Goal: Transaction & Acquisition: Purchase product/service

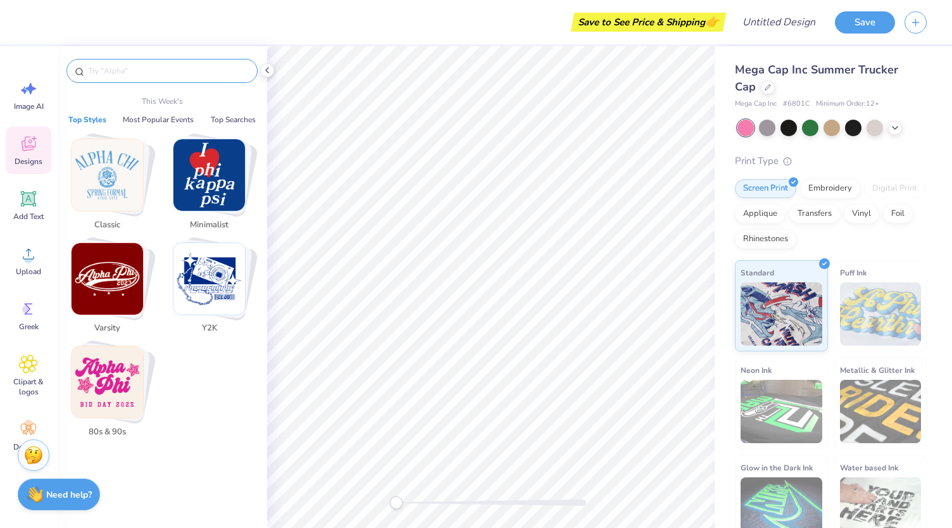
click at [159, 65] on input "text" at bounding box center [168, 71] width 162 height 13
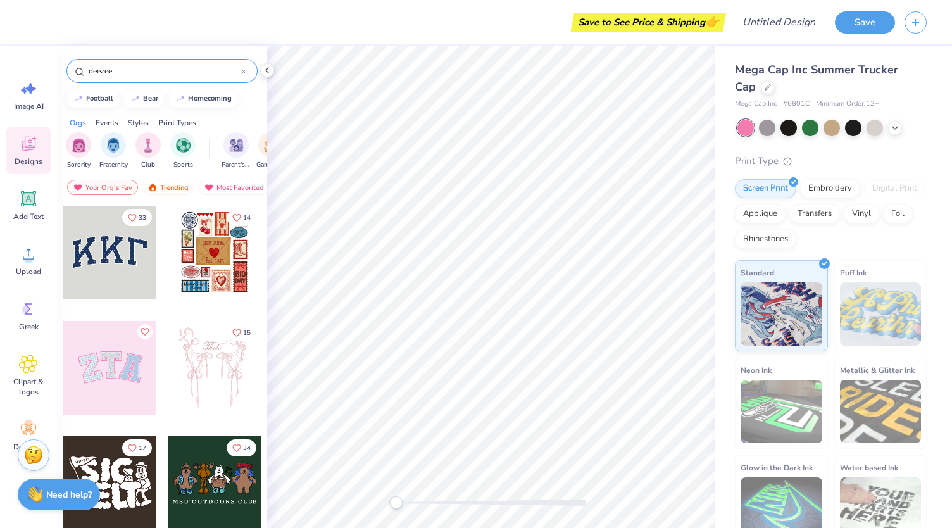
type input "deezee"
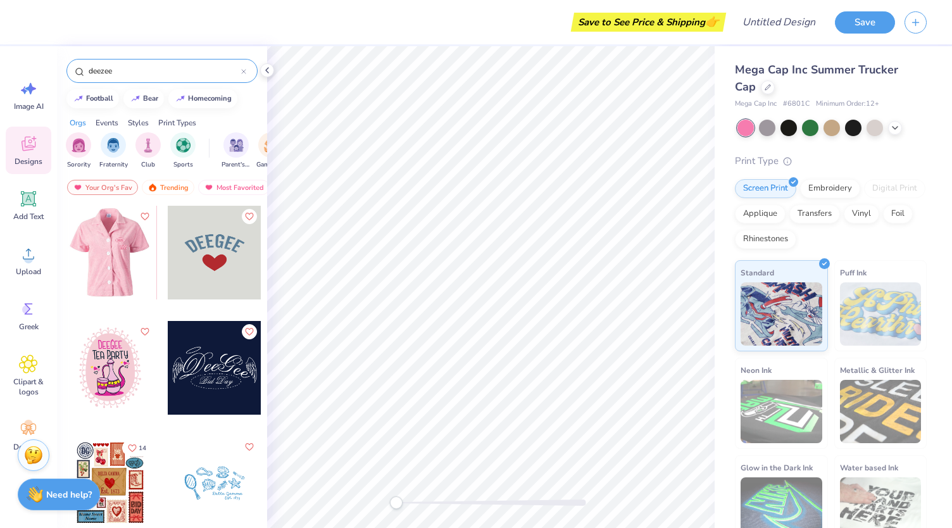
click at [113, 239] on div at bounding box center [110, 253] width 94 height 94
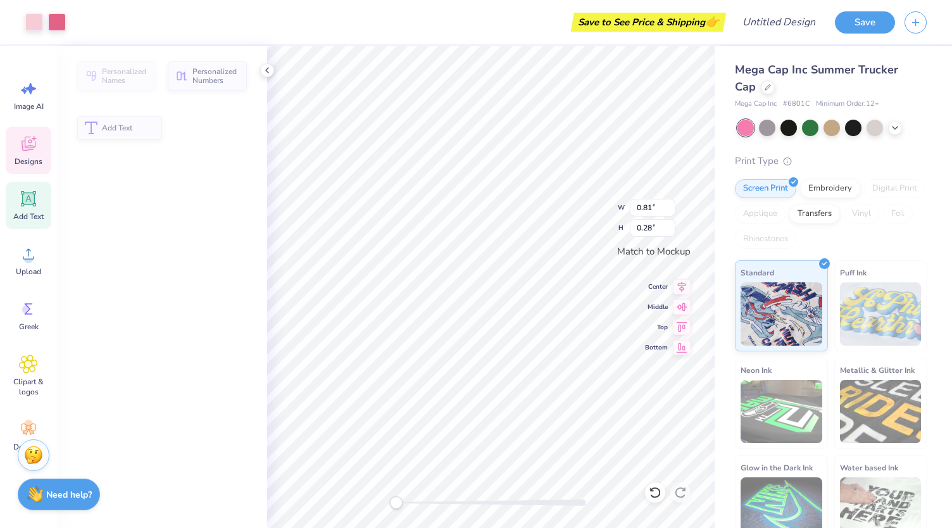
type input "0.81"
type input "0.28"
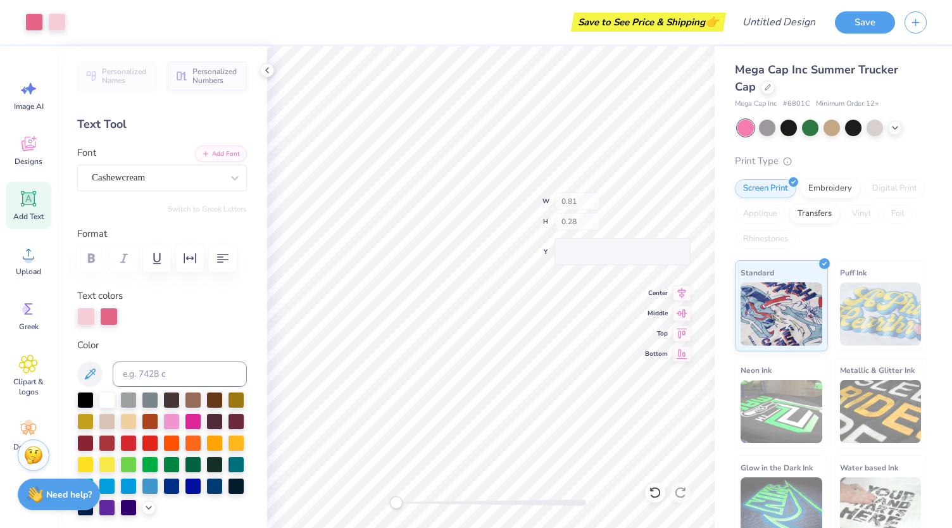
type input "0.69"
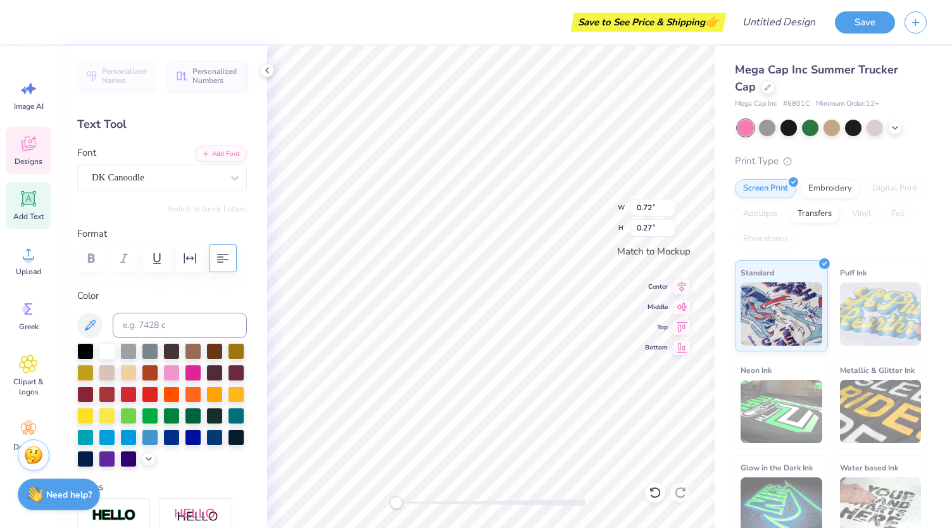
type input "1.00"
type input "0.54"
type input "1.62"
type input "0.61"
type input "1.00"
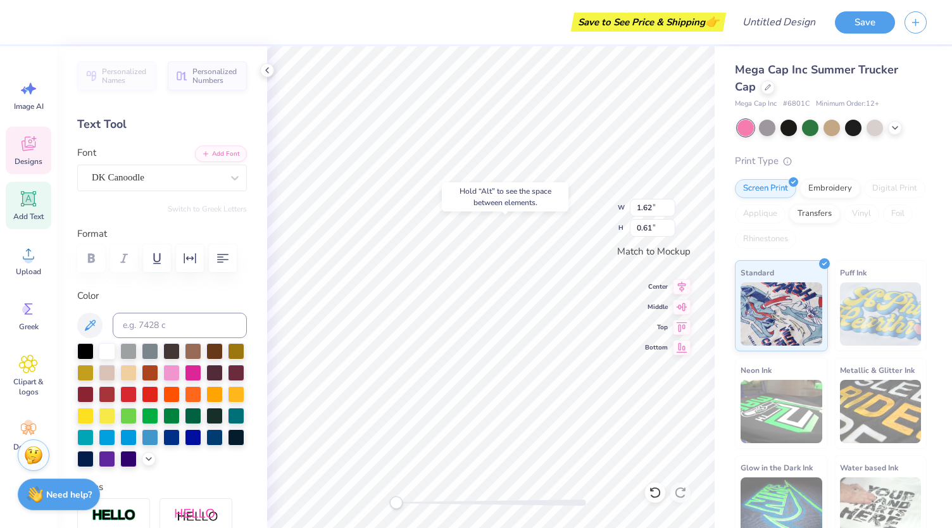
type input "0.54"
type input "1.62"
type input "0.61"
type input "2.51"
type input "1.34"
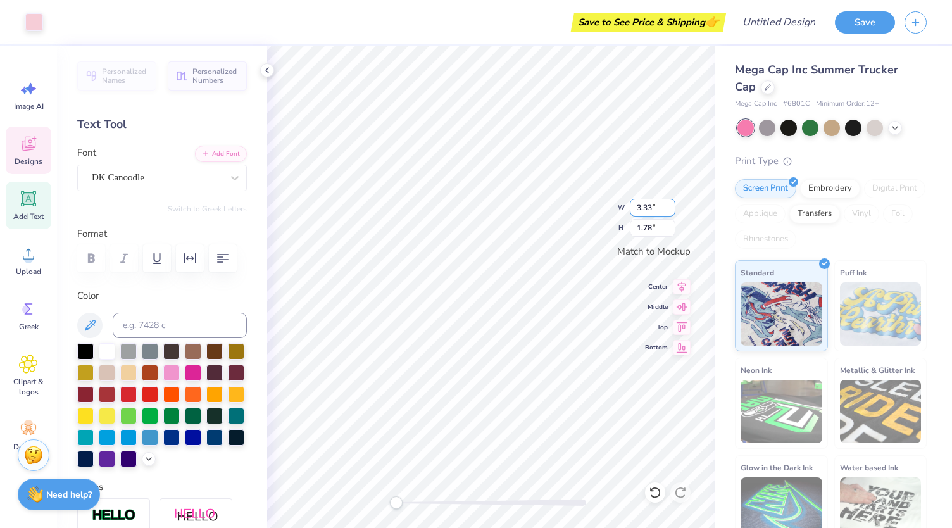
click at [668, 203] on input "3.33" at bounding box center [653, 208] width 46 height 18
click at [668, 203] on input "3.34" at bounding box center [653, 208] width 46 height 18
click at [668, 203] on input "3.35" at bounding box center [653, 208] width 46 height 18
click at [668, 203] on input "3.36" at bounding box center [653, 208] width 46 height 18
click at [668, 203] on input "3.37" at bounding box center [653, 208] width 46 height 18
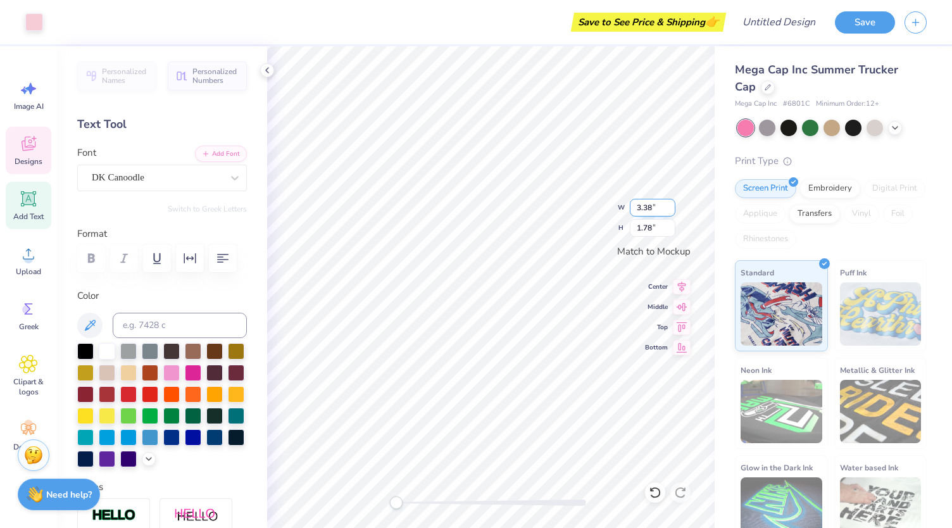
click at [668, 203] on input "3.38" at bounding box center [653, 208] width 46 height 18
click at [668, 203] on input "3.39" at bounding box center [653, 208] width 46 height 18
click at [668, 203] on input "3.4" at bounding box center [653, 208] width 46 height 18
click at [668, 203] on input "3.41" at bounding box center [653, 208] width 46 height 18
click at [668, 203] on input "3.42" at bounding box center [653, 208] width 46 height 18
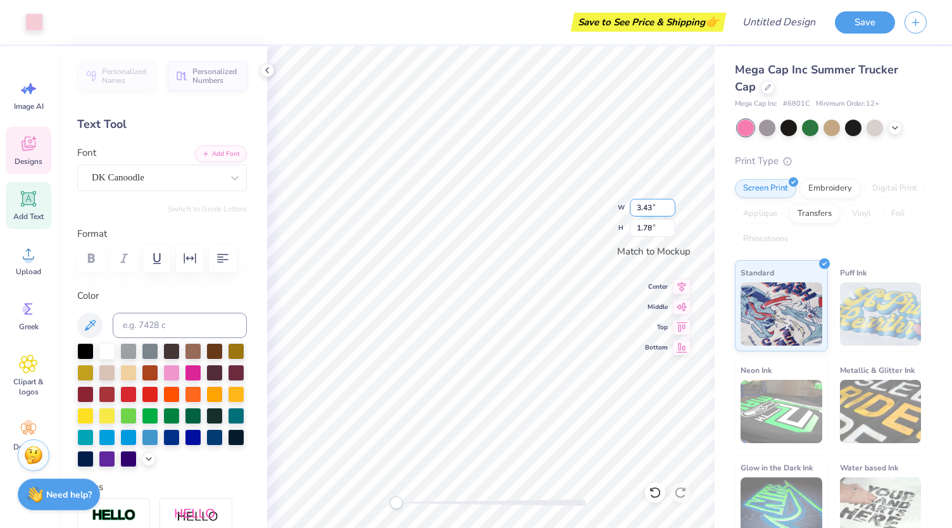
click at [668, 203] on input "3.43" at bounding box center [653, 208] width 46 height 18
click at [668, 203] on input "3.44" at bounding box center [653, 208] width 46 height 18
click at [658, 206] on input "3.44" at bounding box center [653, 208] width 46 height 18
type input "3"
type input "1.62"
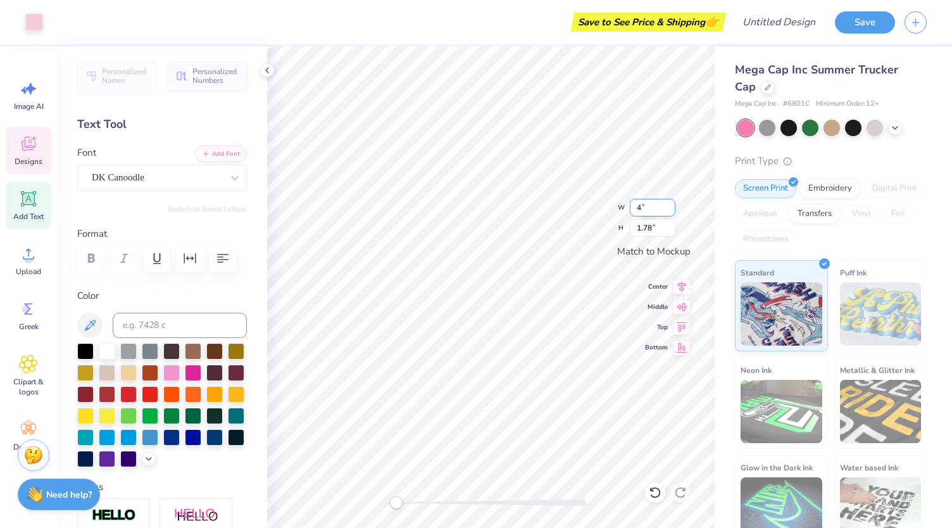
type input "0.61"
click at [661, 205] on input "1.62" at bounding box center [653, 208] width 46 height 18
type input "1"
type input "2"
click at [137, 413] on div at bounding box center [128, 414] width 16 height 16
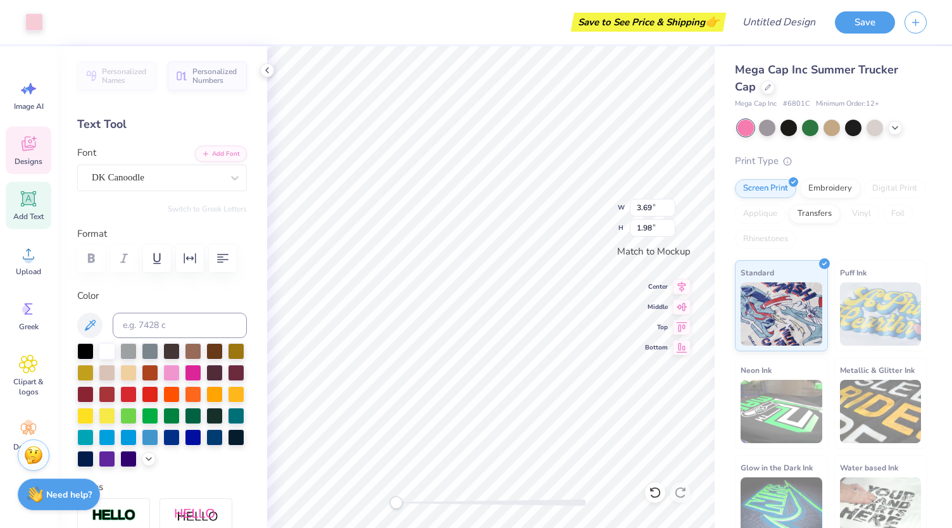
type input "3.69"
type input "1.98"
type input "2.44"
type input "0.91"
type input "3.69"
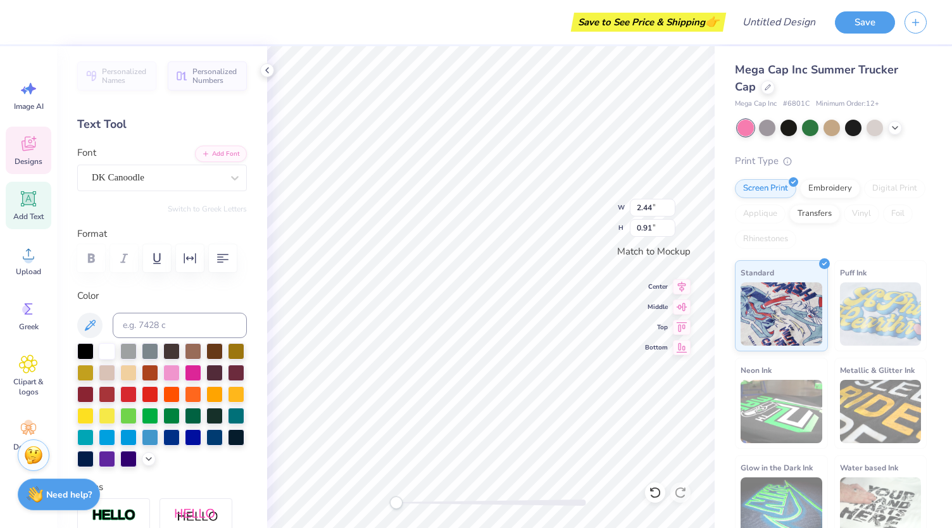
type input "1.98"
click at [158, 413] on div at bounding box center [150, 414] width 16 height 16
click at [137, 412] on div at bounding box center [128, 414] width 16 height 16
click at [158, 412] on div at bounding box center [150, 414] width 16 height 16
click at [158, 408] on div at bounding box center [150, 414] width 16 height 16
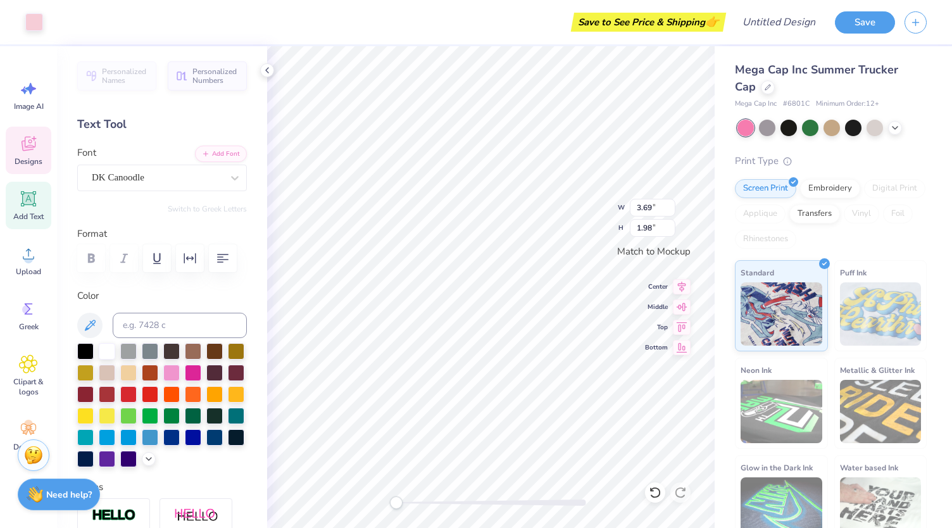
type input "2.44"
type input "0.91"
type input "3.69"
type input "1.98"
click at [158, 416] on div at bounding box center [150, 414] width 16 height 16
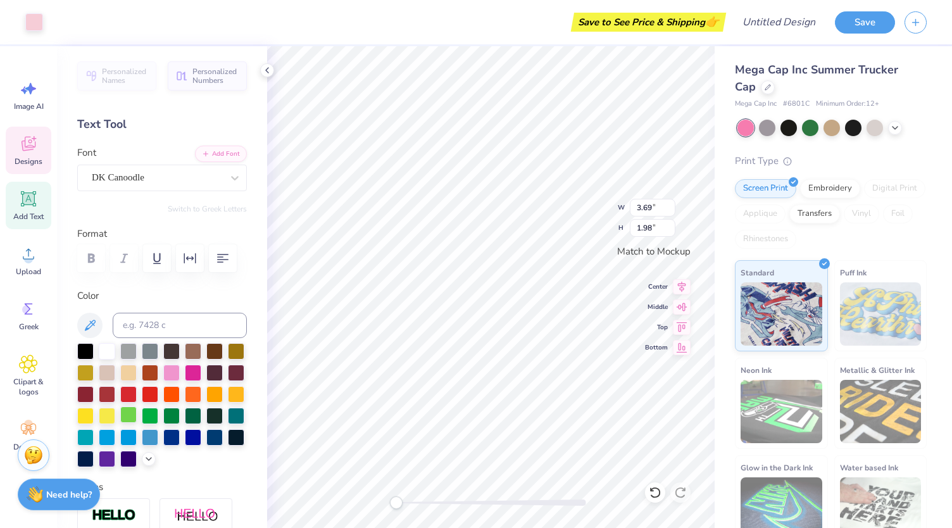
click at [137, 413] on div at bounding box center [128, 414] width 16 height 16
click at [158, 413] on div at bounding box center [150, 414] width 16 height 16
type input "2.44"
type input "0.91"
click at [158, 409] on div at bounding box center [150, 414] width 16 height 16
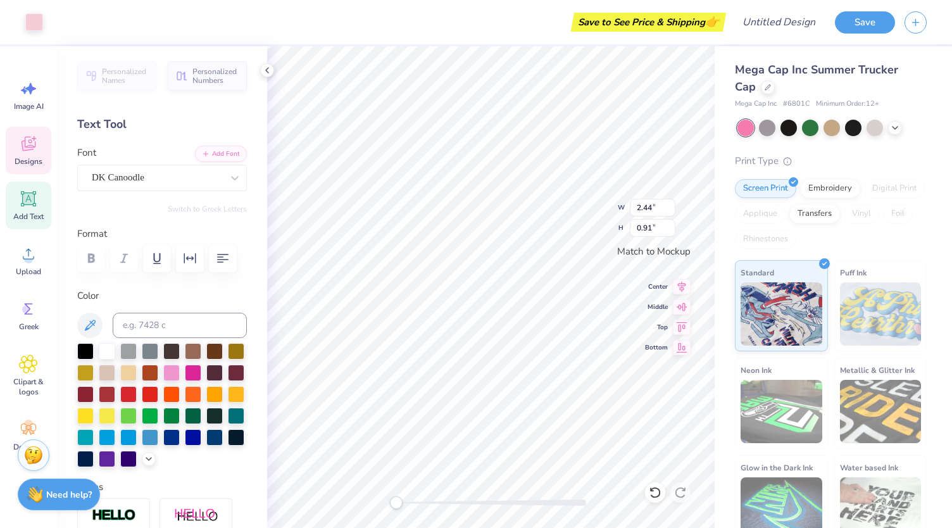
type input "3.69"
click at [189, 108] on div "Personalized Names Personalized Numbers Text Tool Add Font Font DK Canoodle Swi…" at bounding box center [162, 287] width 210 height 482
click at [668, 223] on input "1.99" at bounding box center [653, 228] width 46 height 18
type input "2"
click at [668, 223] on input "2" at bounding box center [653, 228] width 46 height 18
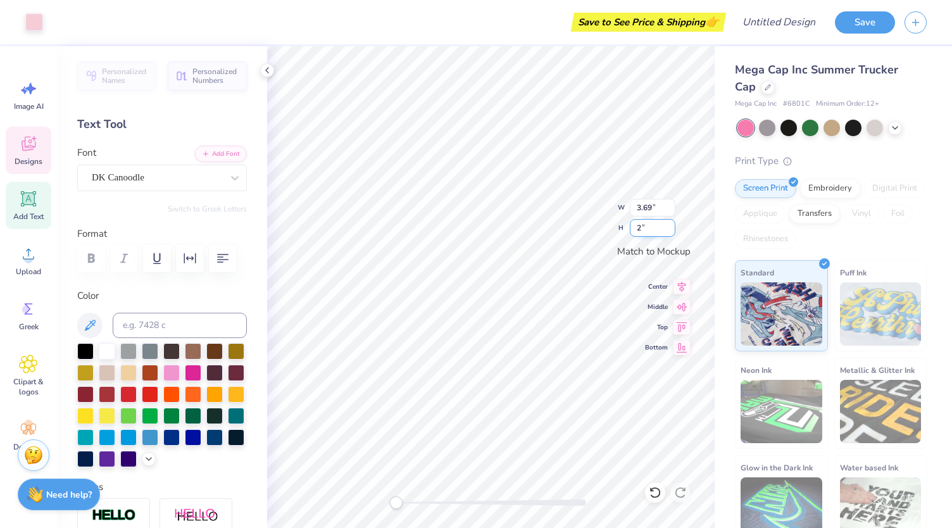
click at [668, 223] on input "2" at bounding box center [653, 228] width 46 height 18
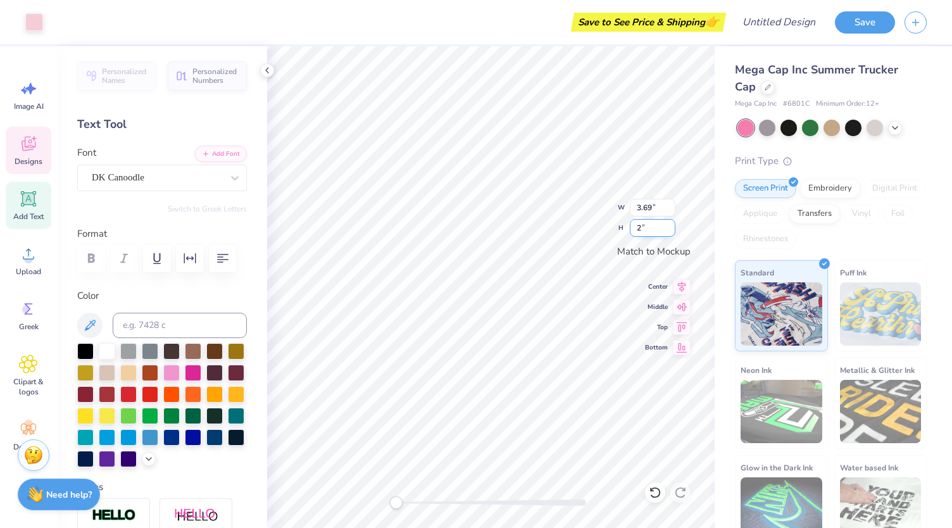
click at [668, 223] on input "2" at bounding box center [653, 228] width 46 height 18
type input "3.73"
type input "2.00"
click at [137, 415] on div at bounding box center [128, 414] width 16 height 16
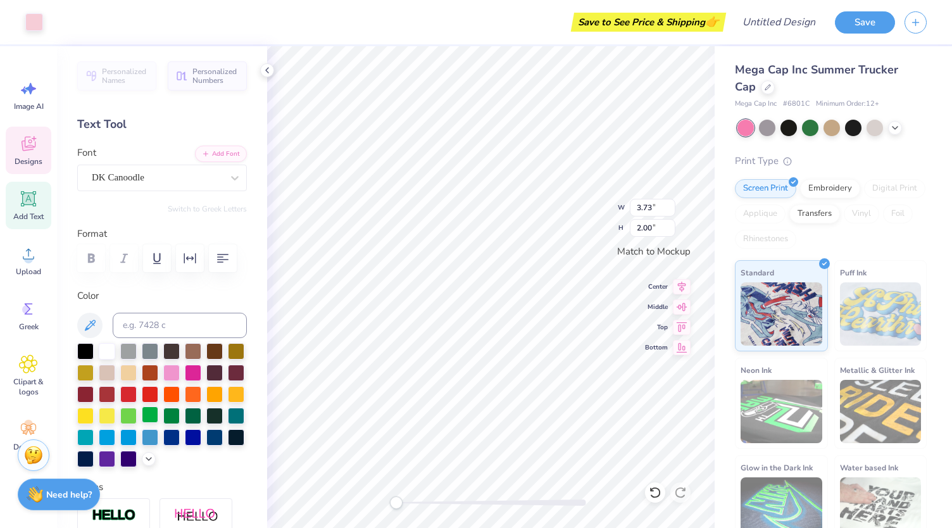
click at [158, 413] on div at bounding box center [150, 414] width 16 height 16
type input "2.44"
type input "0.91"
type input "3.73"
type input "2.00"
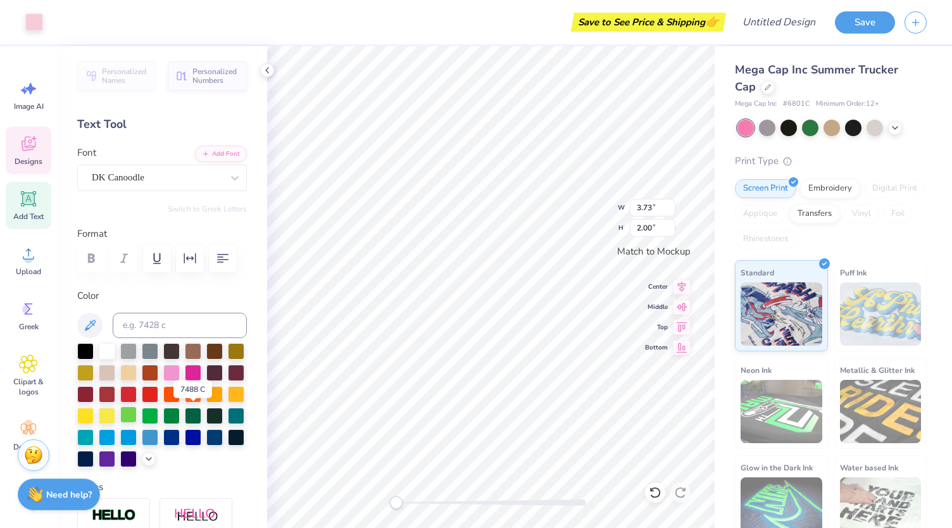
click at [137, 415] on div at bounding box center [128, 414] width 16 height 16
click at [158, 413] on div at bounding box center [150, 414] width 16 height 16
click at [158, 407] on div at bounding box center [150, 414] width 16 height 16
click at [203, 409] on div at bounding box center [162, 405] width 170 height 124
click at [137, 409] on div at bounding box center [128, 414] width 16 height 16
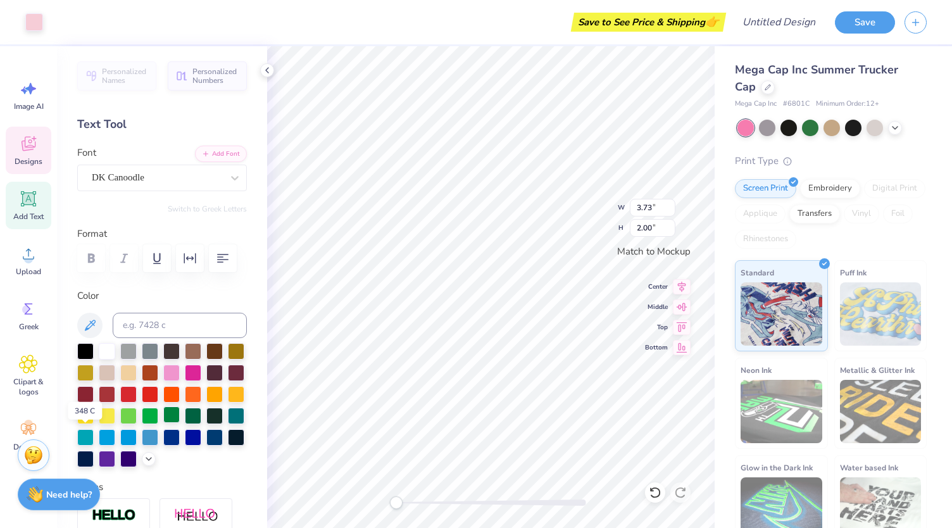
click at [163, 423] on div at bounding box center [171, 414] width 16 height 16
click at [158, 415] on div at bounding box center [150, 414] width 16 height 16
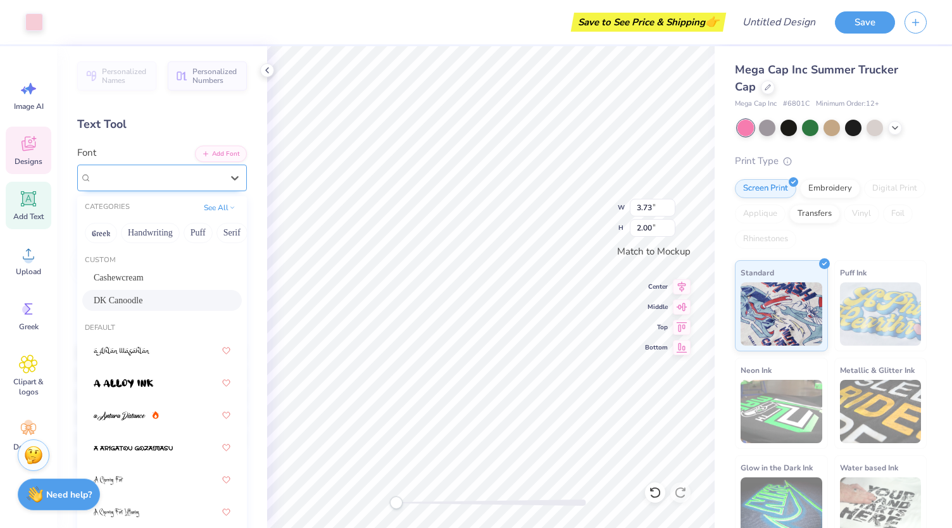
click at [205, 180] on div "DK Canoodle" at bounding box center [157, 178] width 133 height 20
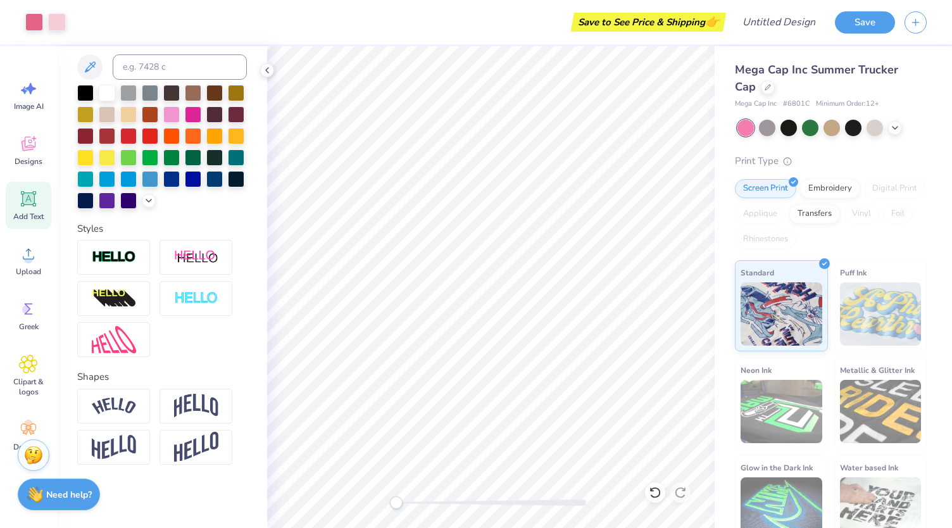
scroll to position [278, 0]
click at [132, 408] on img at bounding box center [114, 405] width 44 height 17
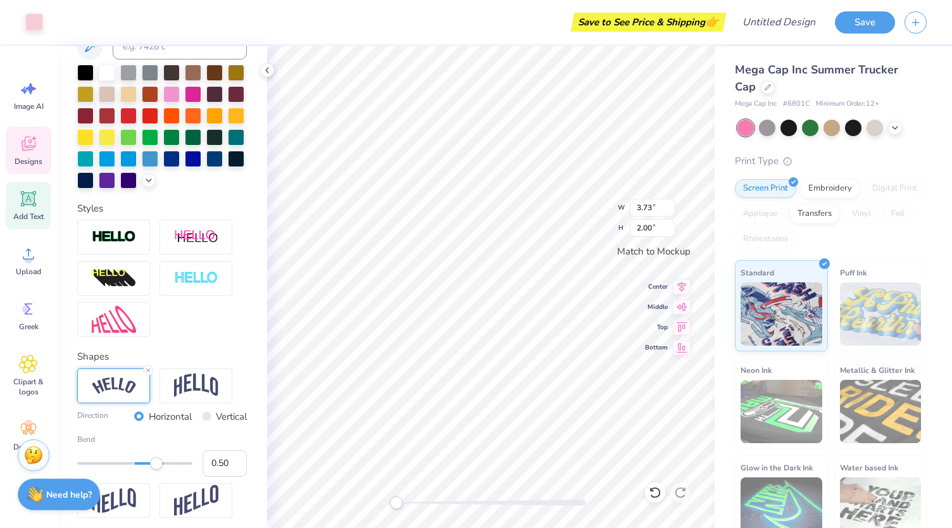
click at [31, 201] on icon at bounding box center [29, 199] width 12 height 12
type input "1.89"
type input "0.55"
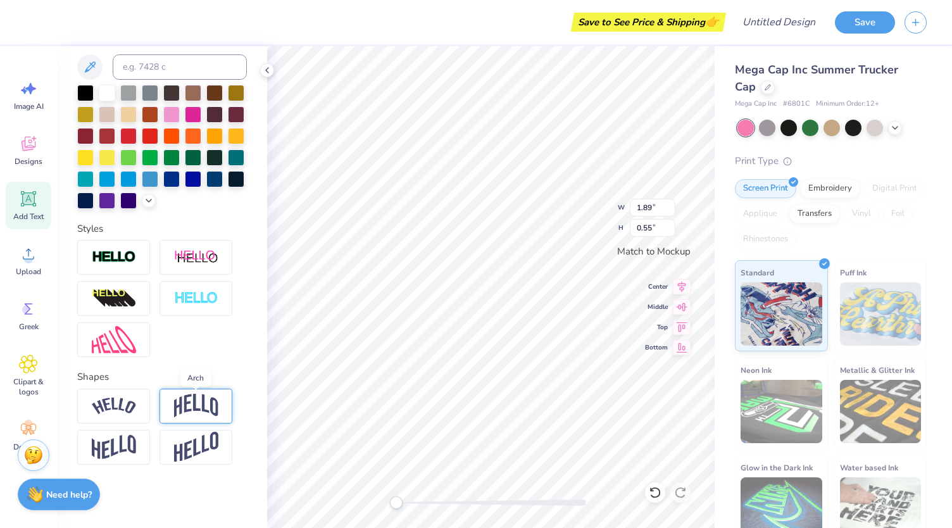
click at [190, 415] on img at bounding box center [196, 406] width 44 height 24
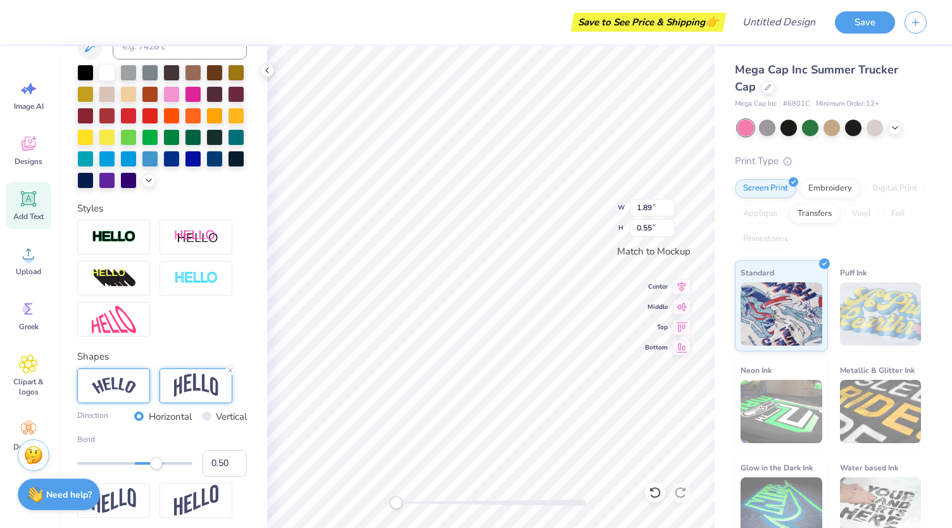
click at [137, 403] on div at bounding box center [113, 385] width 73 height 35
click at [137, 139] on div at bounding box center [128, 136] width 16 height 16
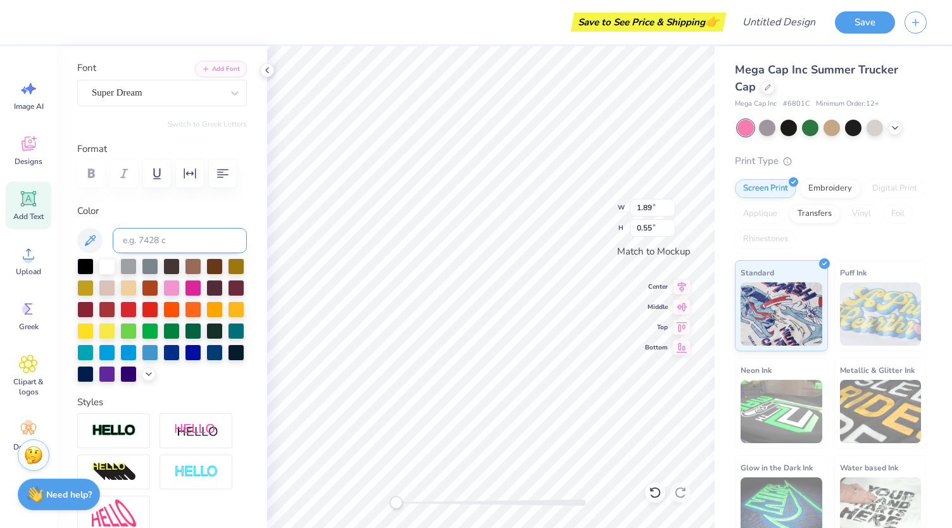
scroll to position [10, 1]
type textarea "X"
type textarea "[PERSON_NAME]"
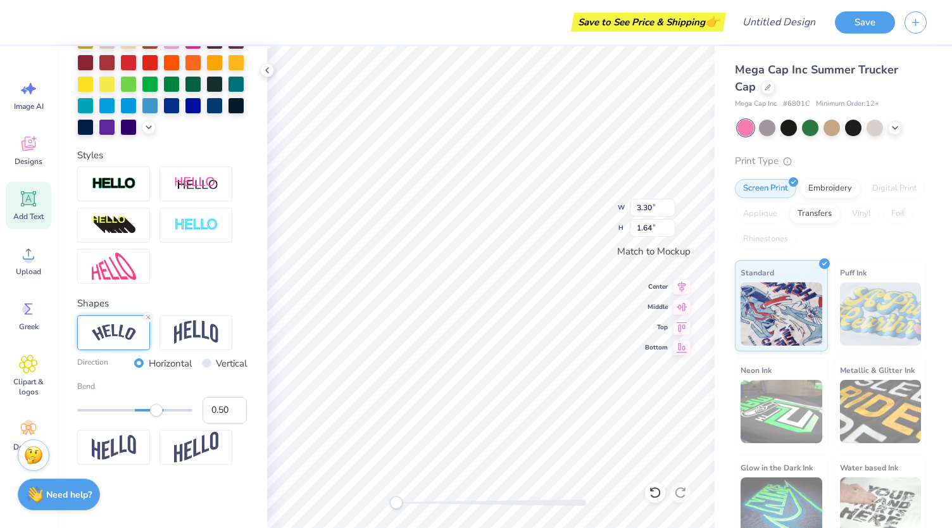
scroll to position [352, 0]
click at [208, 331] on img at bounding box center [196, 332] width 44 height 24
type textarea "DEEZEE"
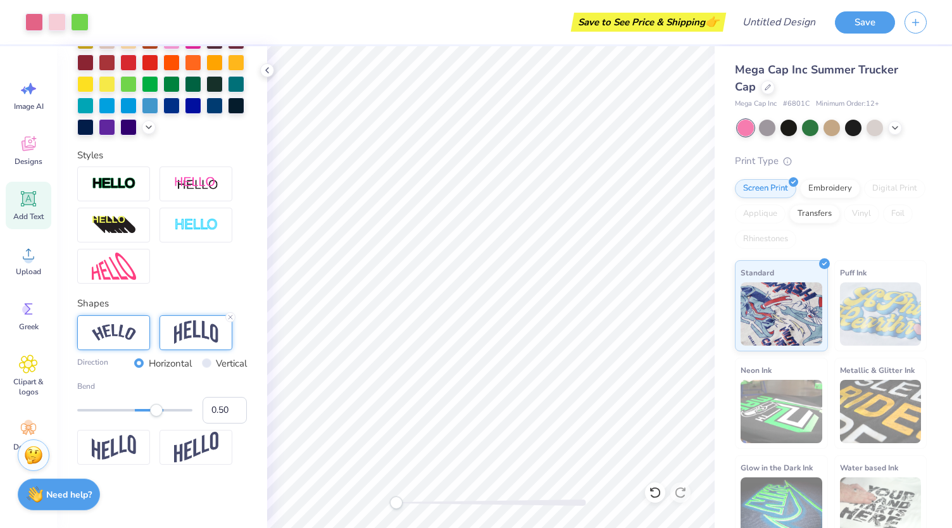
click at [131, 328] on img at bounding box center [114, 332] width 44 height 17
click at [186, 451] on img at bounding box center [196, 447] width 44 height 31
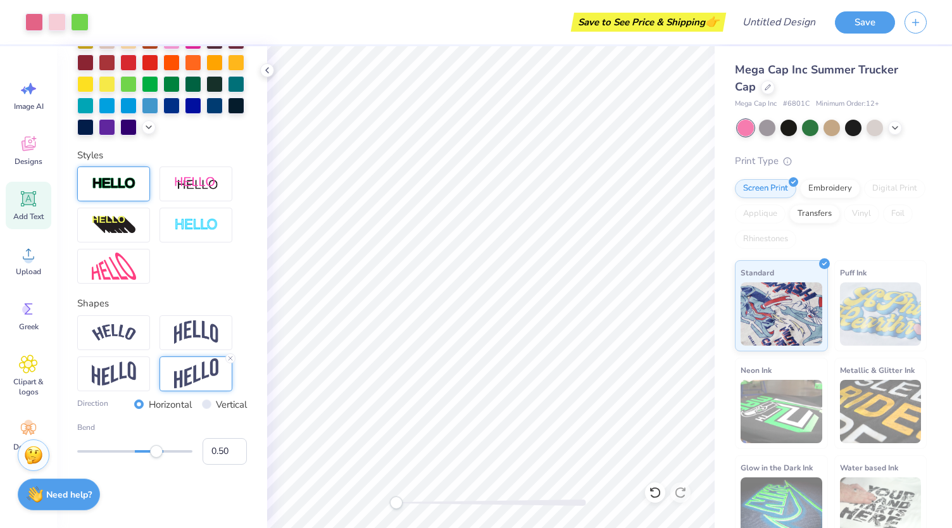
click at [144, 188] on div at bounding box center [113, 183] width 73 height 35
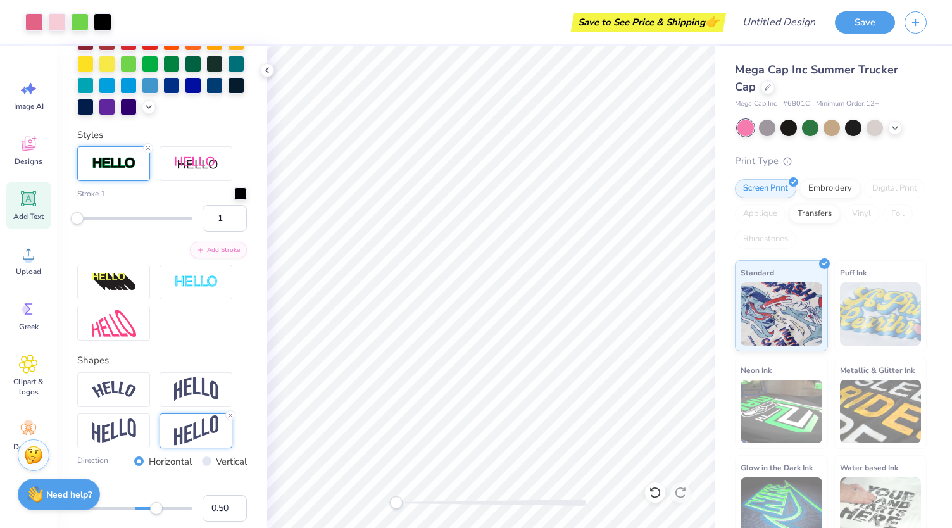
click at [116, 181] on div at bounding box center [113, 163] width 73 height 35
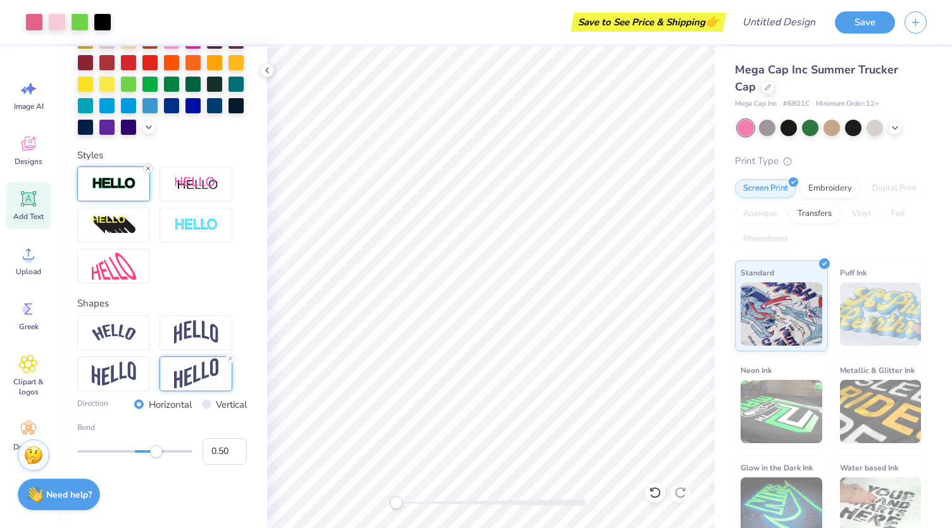
click at [151, 167] on icon at bounding box center [148, 169] width 8 height 8
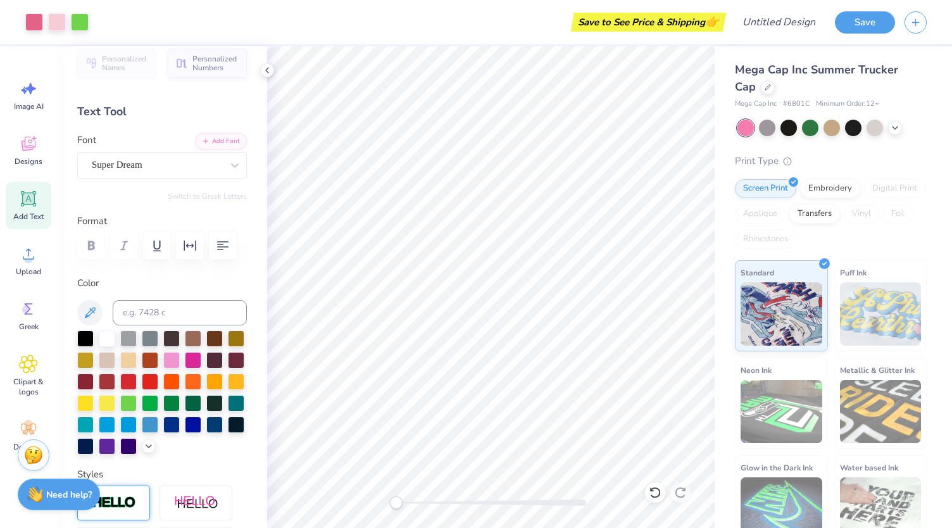
scroll to position [0, 0]
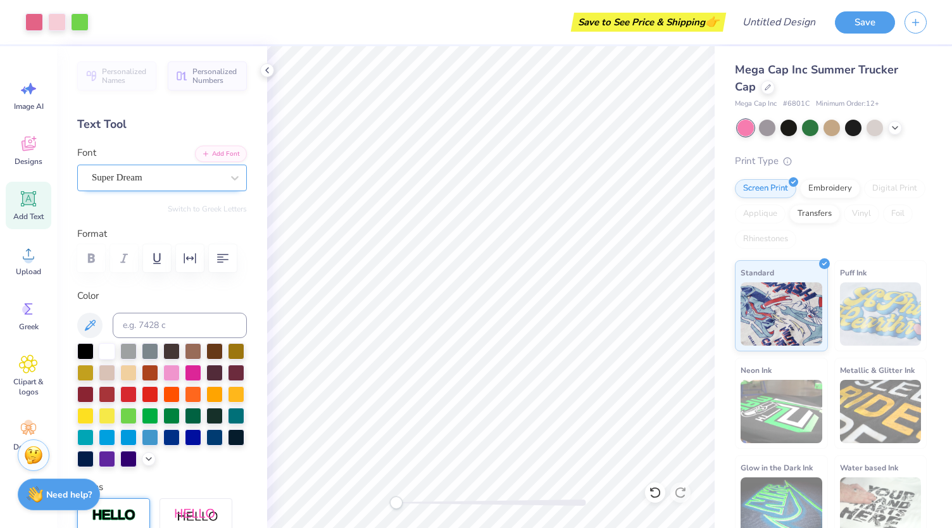
click at [203, 178] on div "Super Dream" at bounding box center [157, 178] width 133 height 20
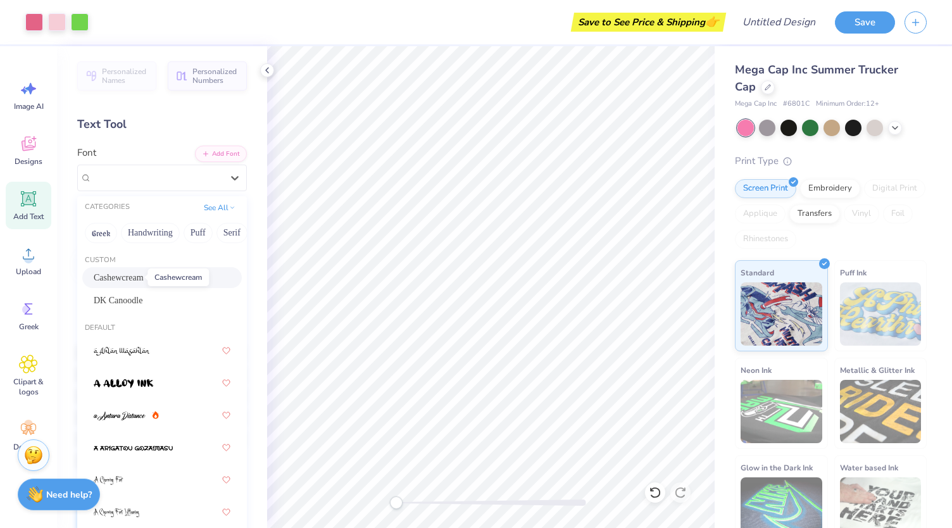
click at [126, 283] on span "Cashewcream" at bounding box center [119, 277] width 50 height 13
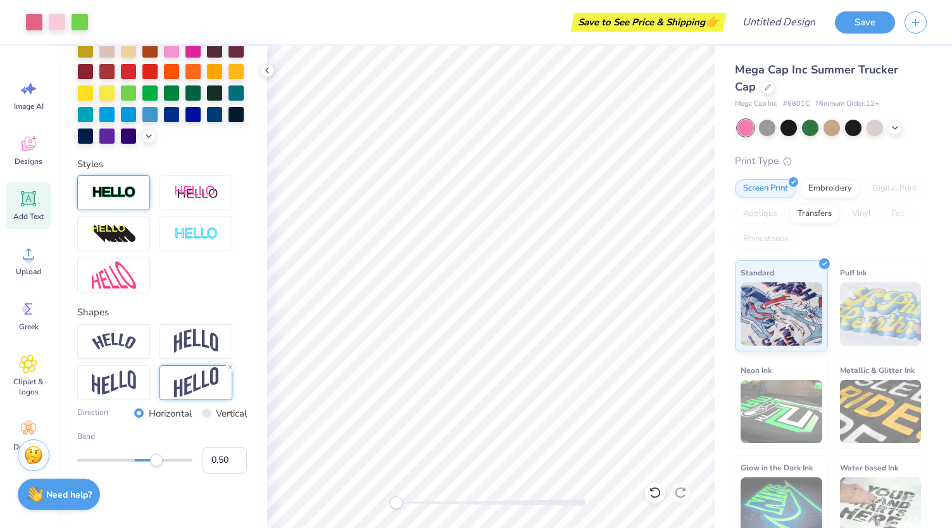
scroll to position [325, 0]
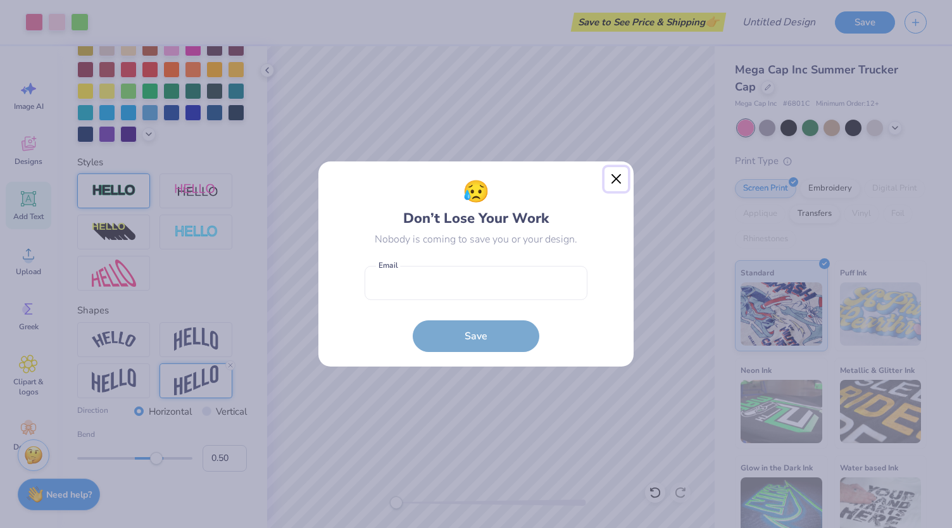
click at [615, 175] on button "Close" at bounding box center [616, 179] width 24 height 24
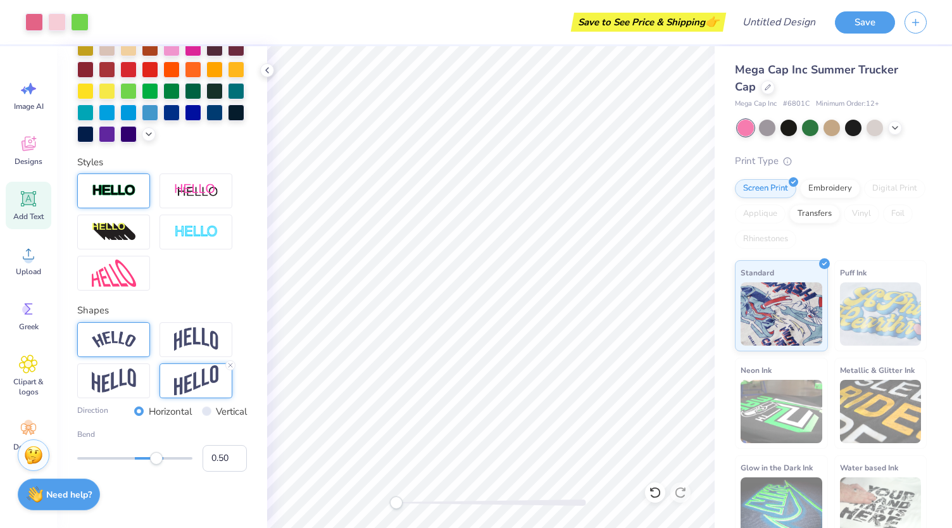
click at [120, 347] on div at bounding box center [113, 339] width 73 height 35
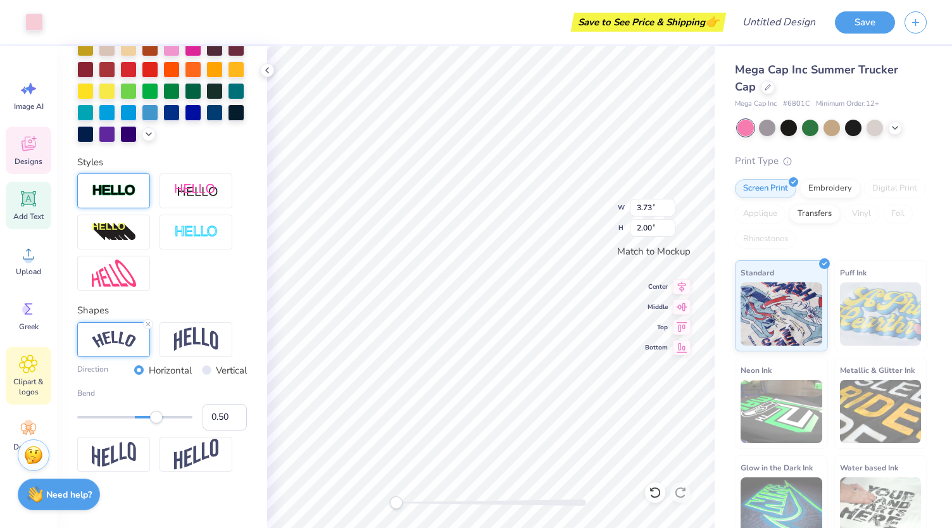
click at [20, 368] on icon at bounding box center [28, 363] width 18 height 19
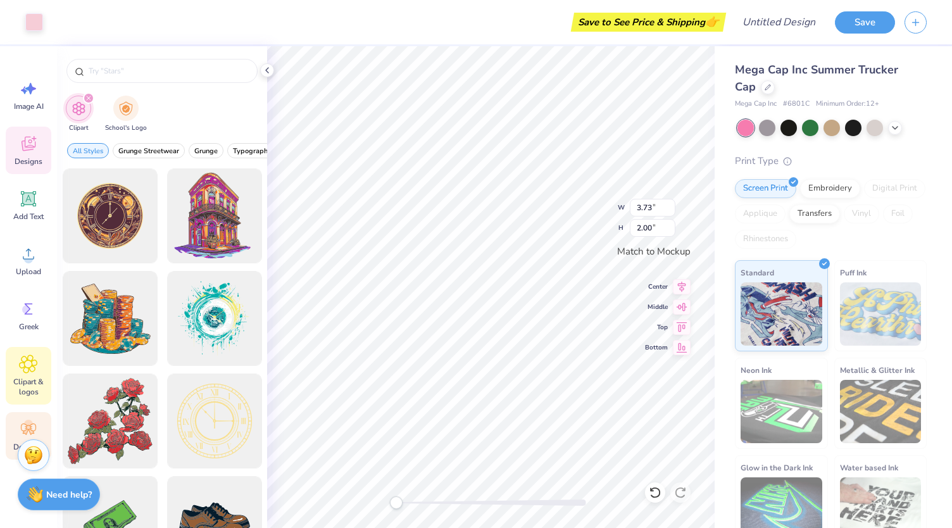
click at [30, 421] on circle at bounding box center [28, 424] width 9 height 9
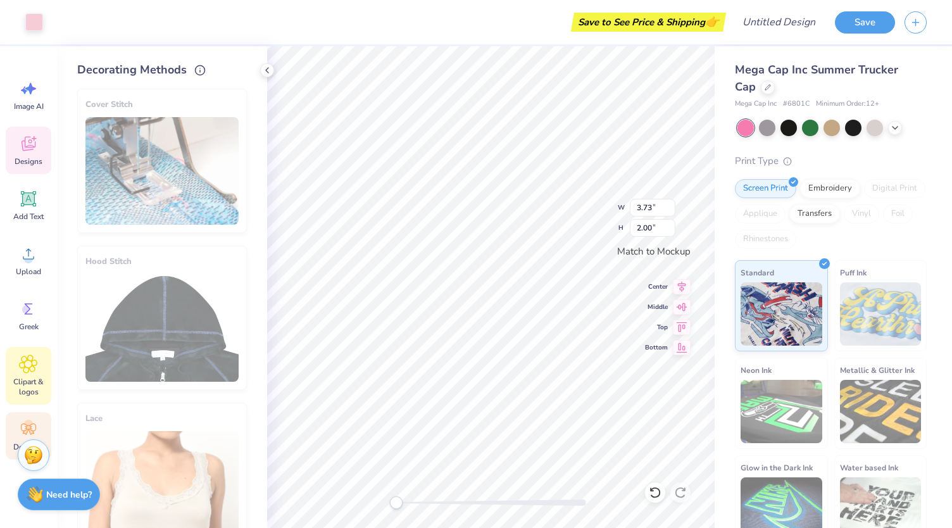
click at [19, 361] on icon at bounding box center [28, 363] width 18 height 19
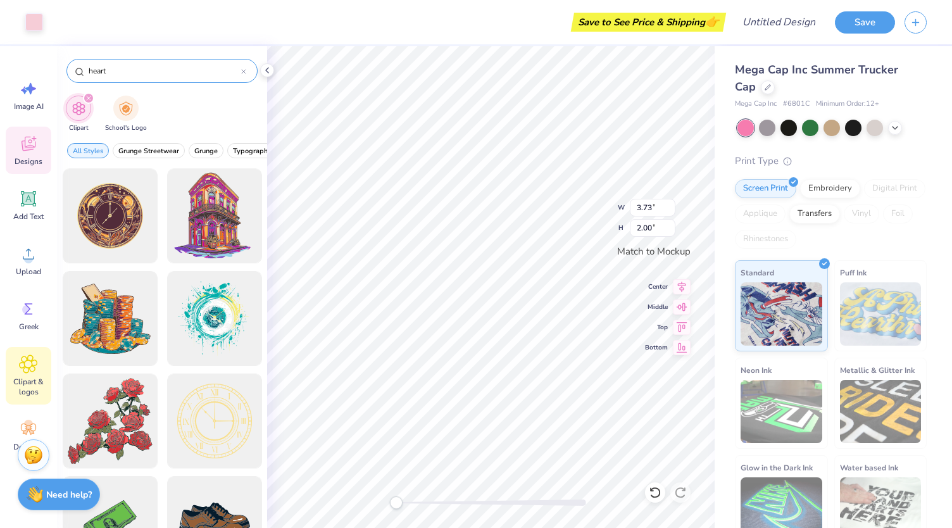
type input "heart"
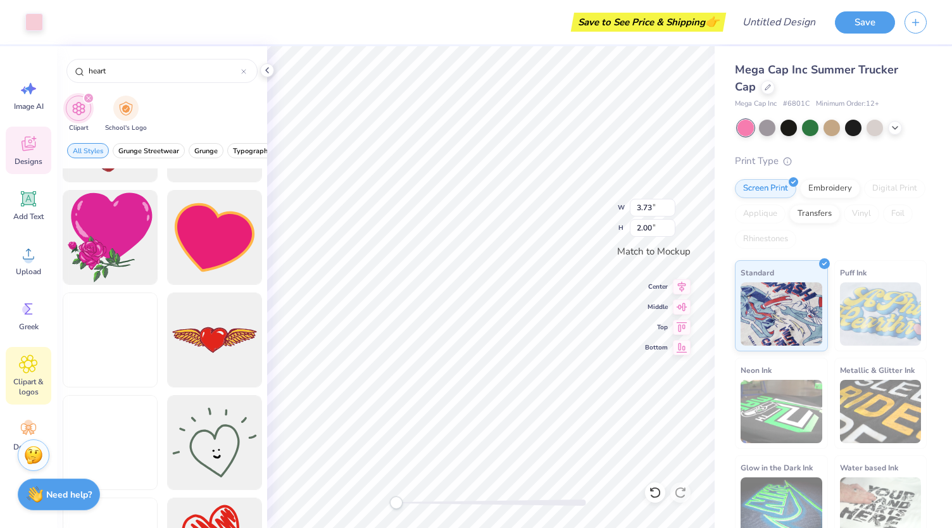
scroll to position [400, 0]
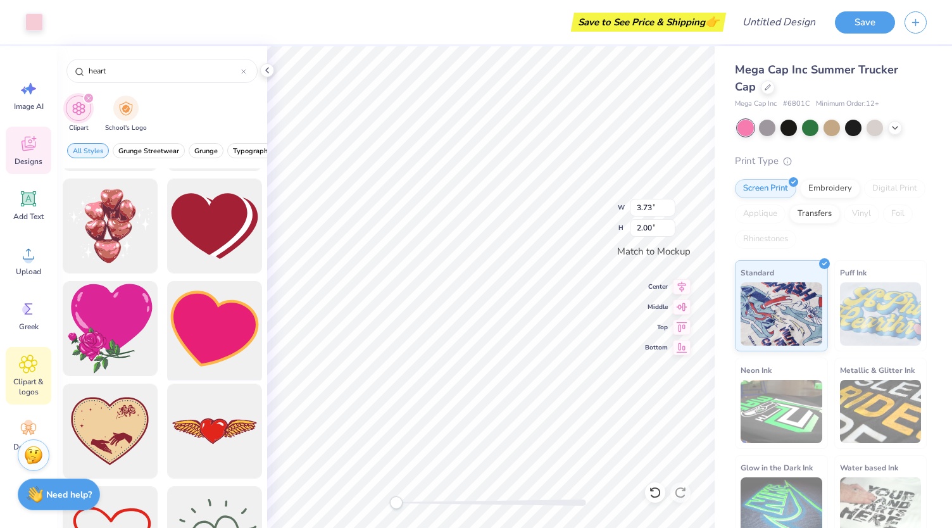
click at [210, 317] on div at bounding box center [214, 329] width 104 height 104
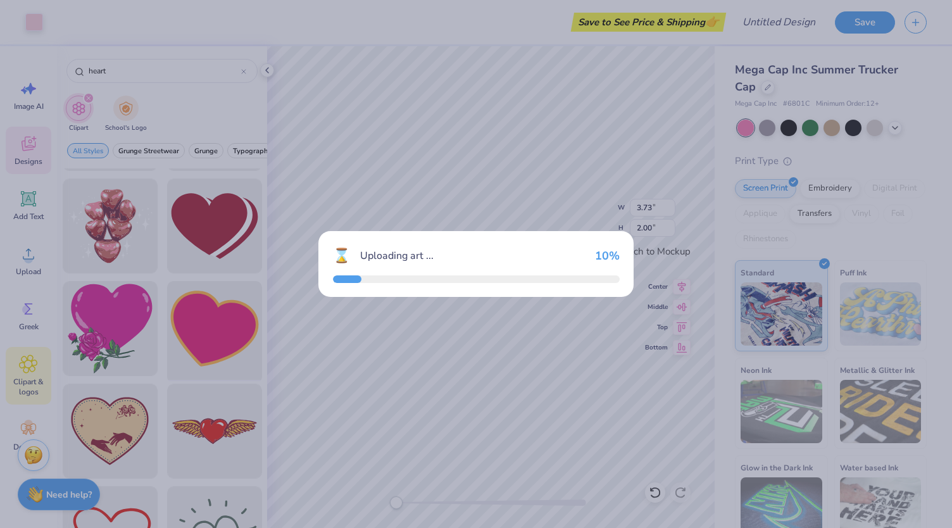
type input "2.30"
type input "1.98"
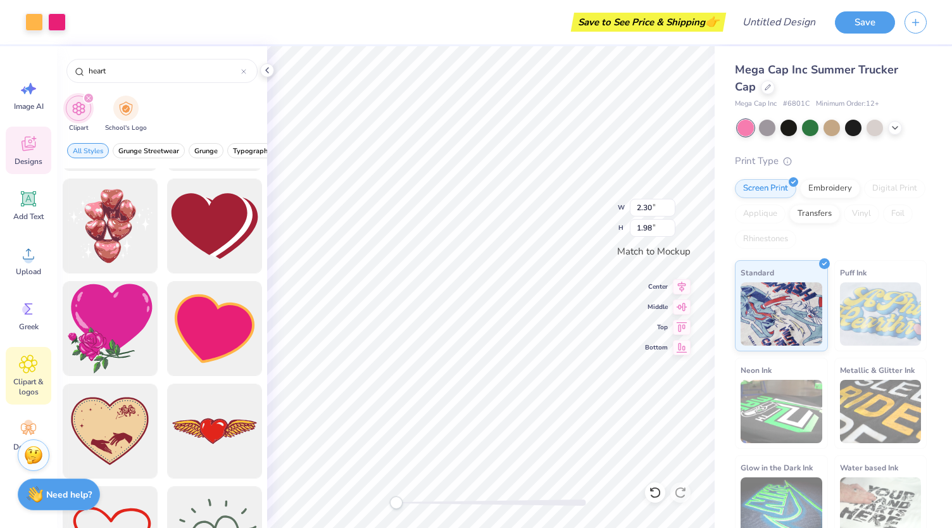
click at [31, 156] on span "Designs" at bounding box center [29, 161] width 28 height 10
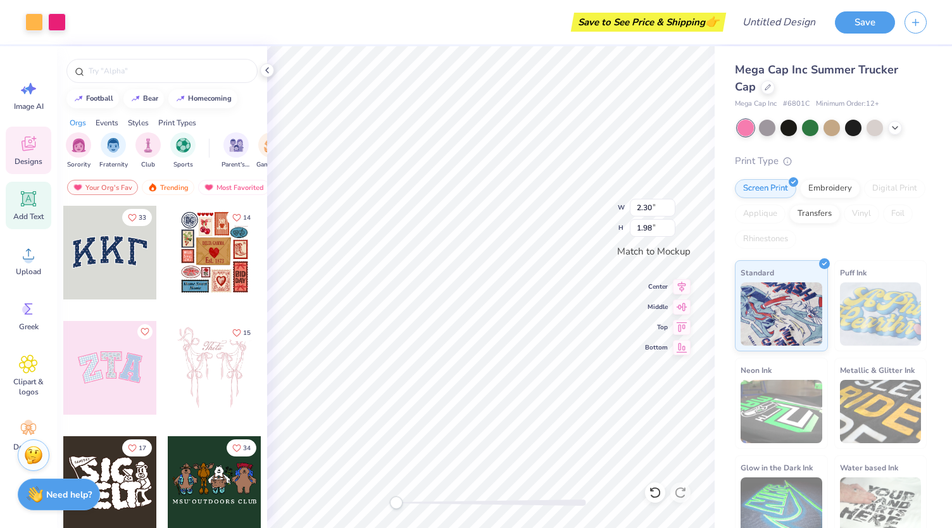
click at [34, 192] on icon at bounding box center [28, 198] width 19 height 19
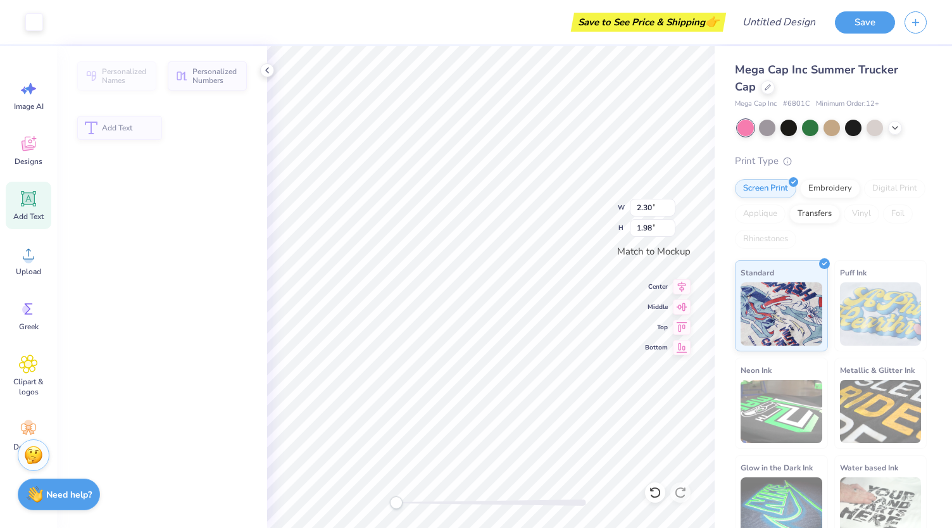
type input "1.89"
type input "0.55"
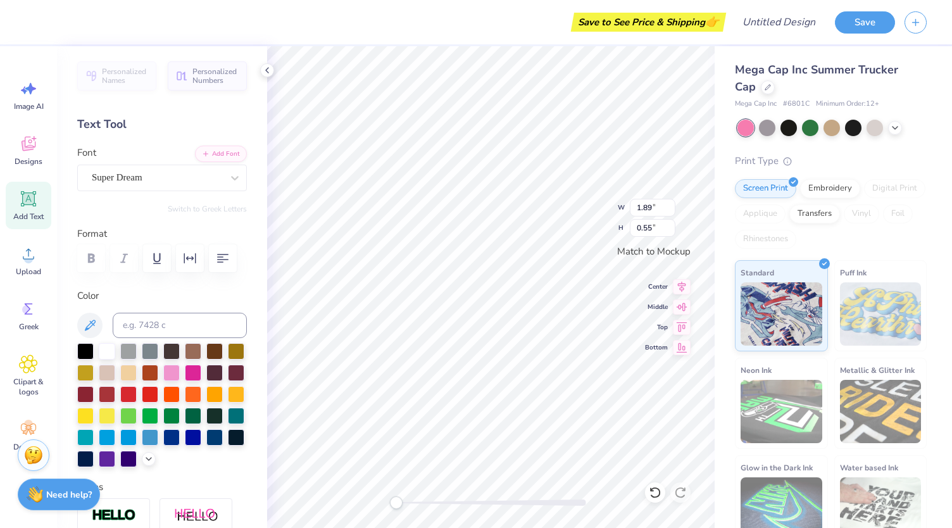
type input "0.77"
type input "0.66"
type input "1.89"
type input "0.55"
click at [201, 369] on div at bounding box center [193, 371] width 16 height 16
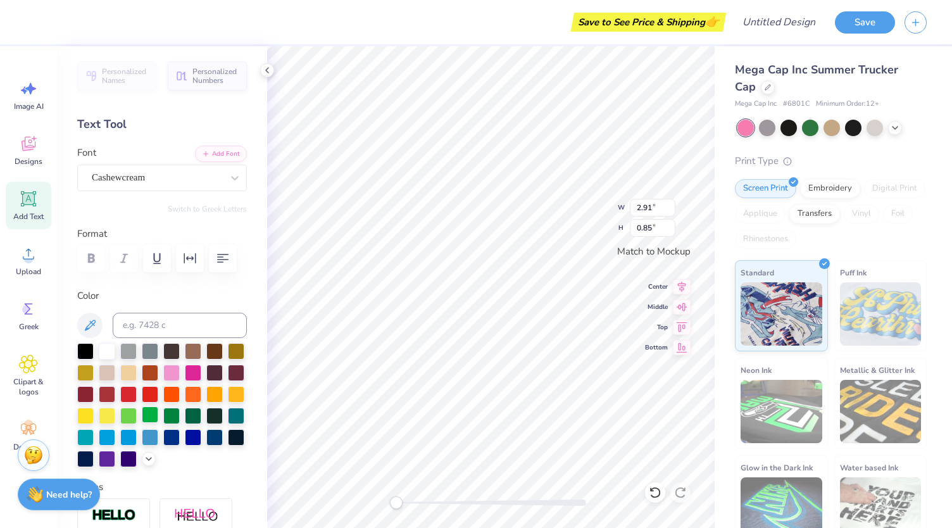
click at [158, 413] on div at bounding box center [150, 414] width 16 height 16
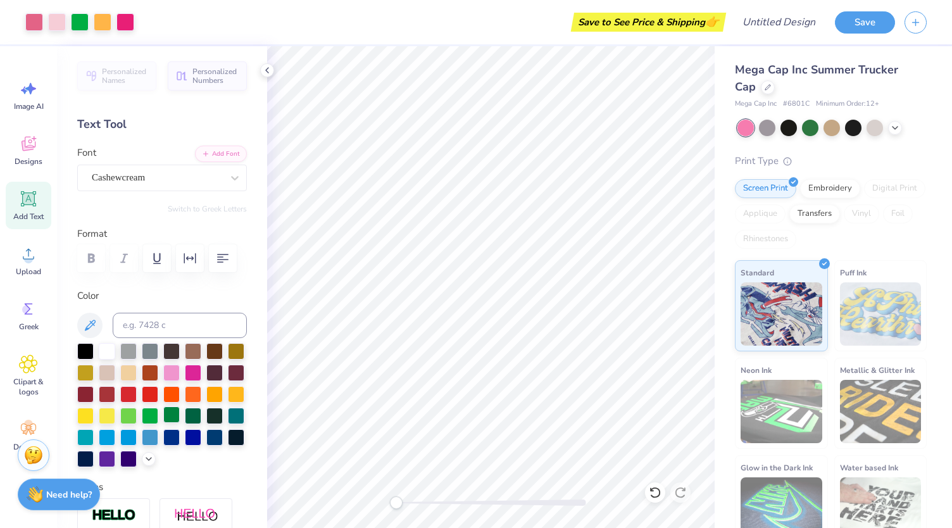
click at [163, 423] on div at bounding box center [171, 414] width 16 height 16
click at [185, 423] on div at bounding box center [193, 414] width 16 height 16
click at [163, 423] on div at bounding box center [171, 414] width 16 height 16
click at [158, 407] on div at bounding box center [150, 414] width 16 height 16
click at [163, 423] on div at bounding box center [171, 414] width 16 height 16
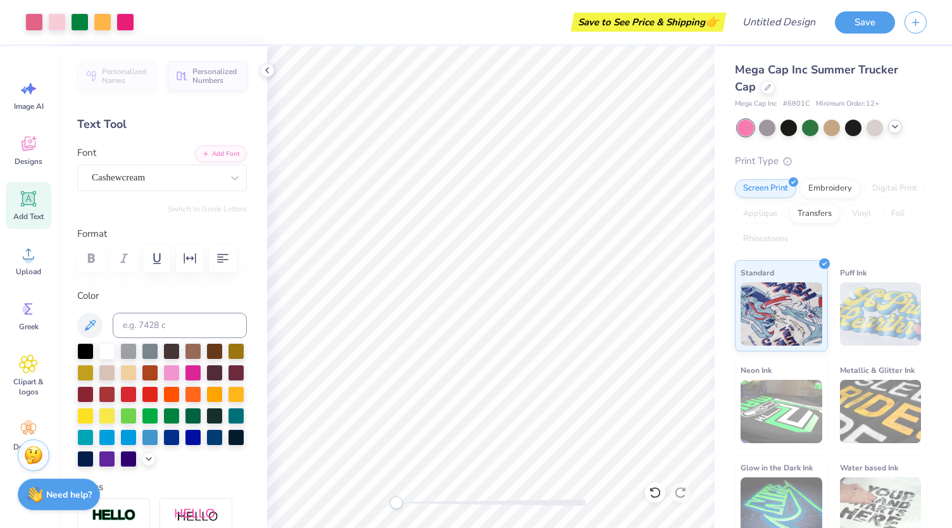
click at [896, 123] on icon at bounding box center [895, 127] width 10 height 10
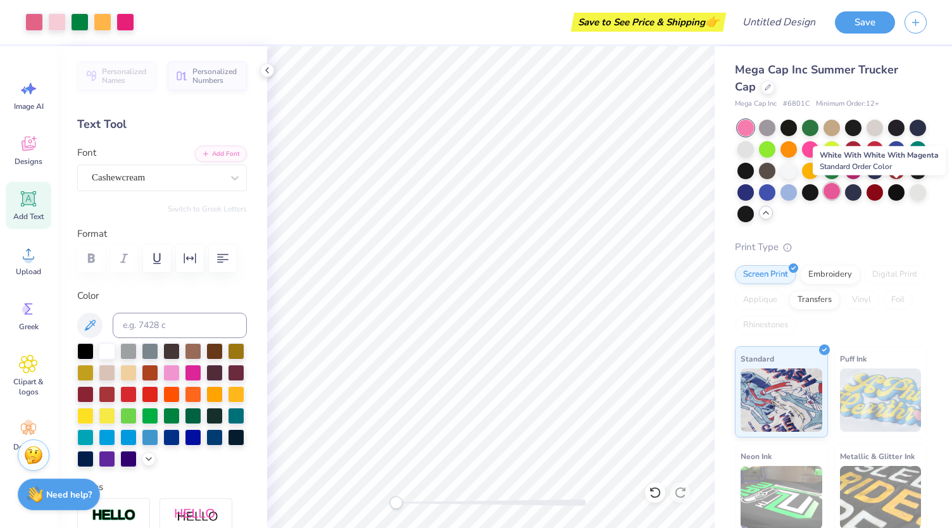
click at [840, 189] on div at bounding box center [831, 191] width 16 height 16
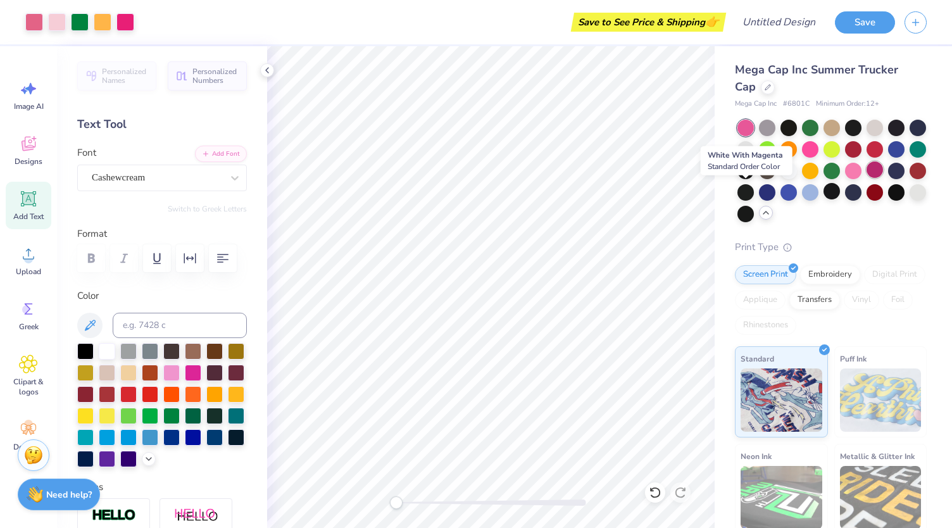
click at [866, 178] on div at bounding box center [874, 169] width 16 height 16
click at [840, 192] on div at bounding box center [831, 191] width 16 height 16
click at [861, 178] on div at bounding box center [853, 169] width 16 height 16
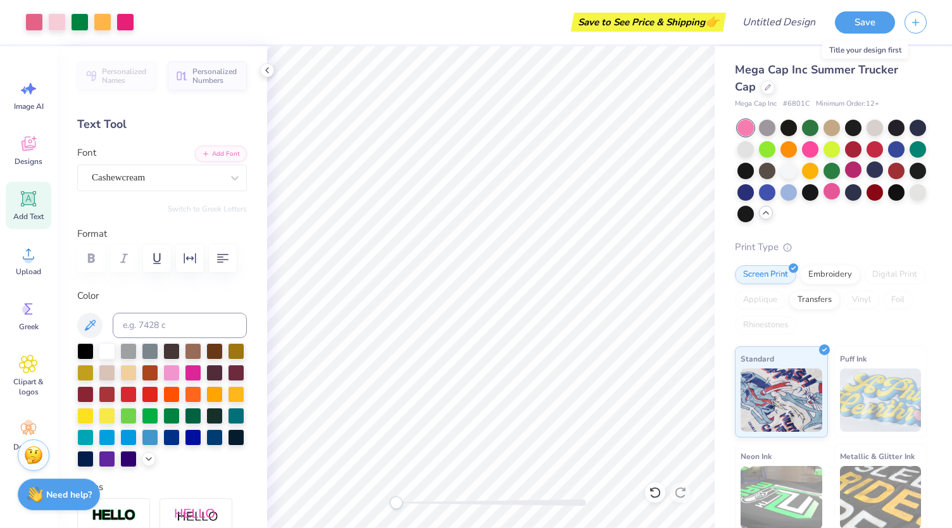
scroll to position [104, 0]
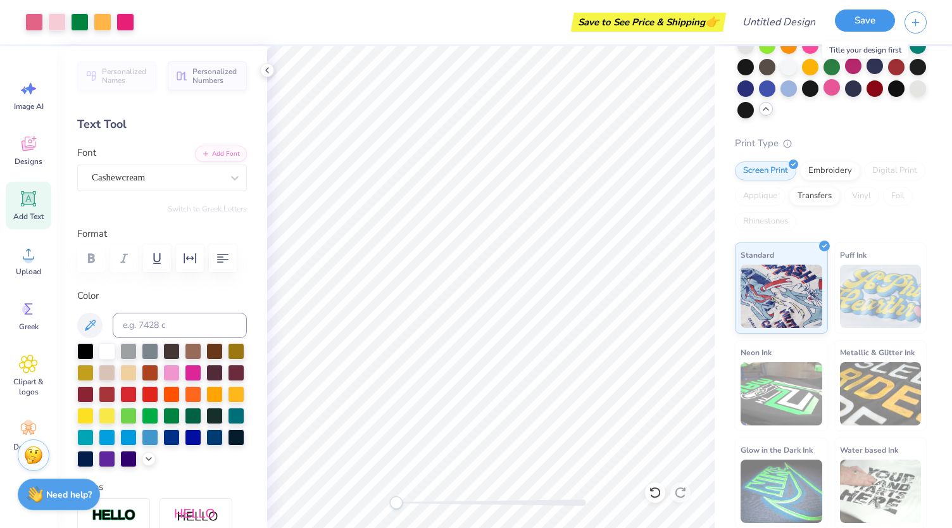
click at [873, 21] on button "Save" at bounding box center [865, 20] width 60 height 22
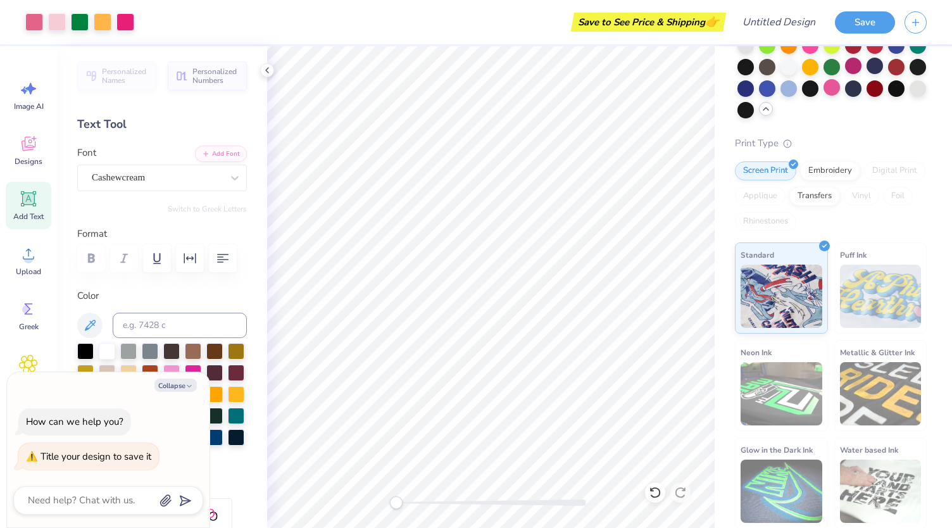
type textarea "x"
click at [127, 463] on div "Title your design to save it" at bounding box center [96, 456] width 111 height 13
click at [745, 24] on div "Art colors Save to See Price & Shipping 👉 Design Title Save" at bounding box center [476, 22] width 952 height 44
type input "D"
type textarea "x"
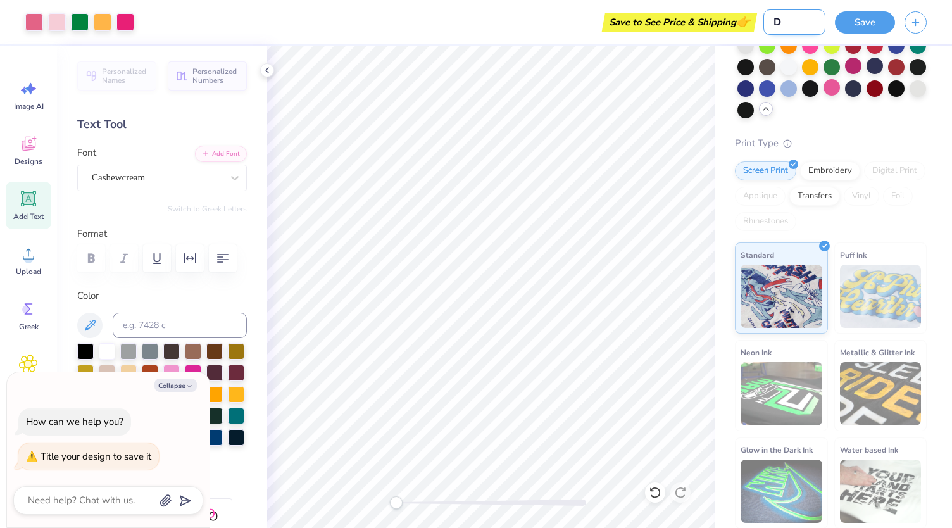
type input "DZ"
type textarea "x"
type input "DZ"
type textarea "x"
type input "DZ B"
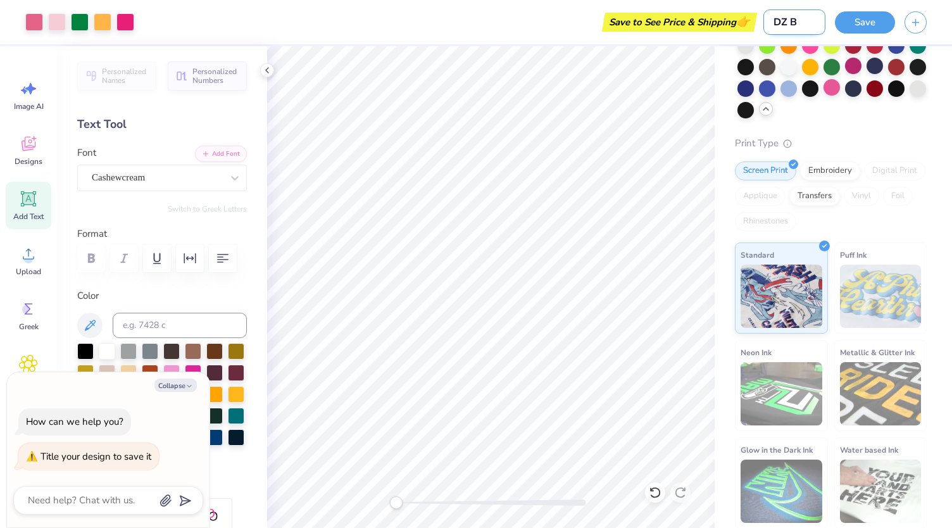
type textarea "x"
type input "DZ Bi"
type textarea "x"
type input "DZ Bif"
type textarea "x"
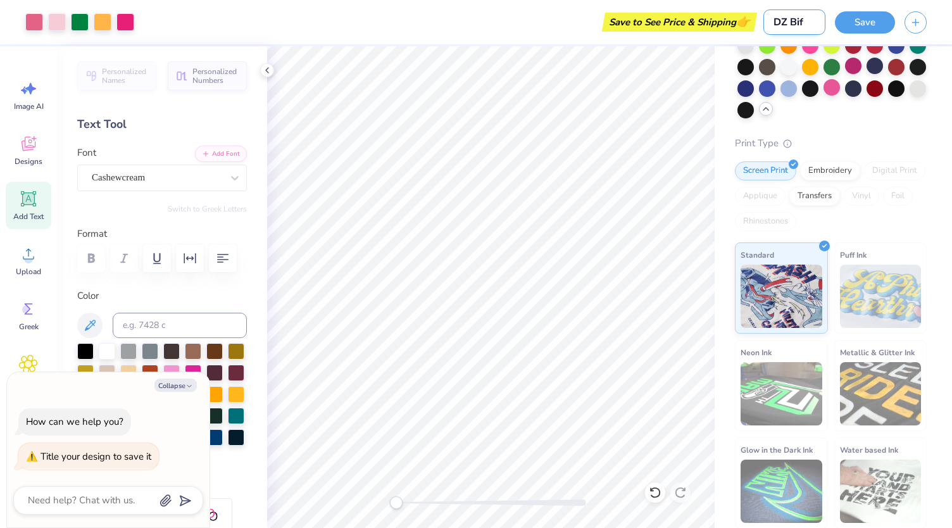
type input "DZ Bi"
type textarea "x"
type input "DZ Bid"
type textarea "x"
type input "DZ Bid"
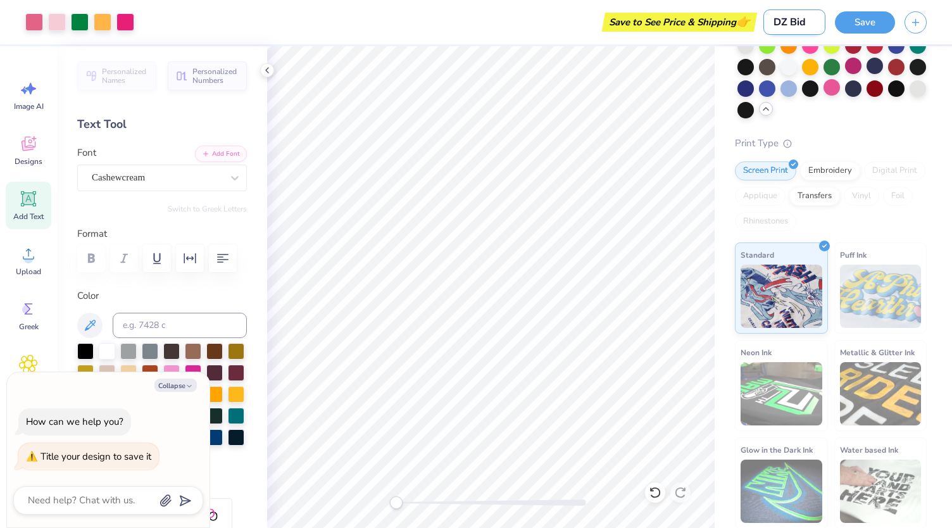
type textarea "x"
type input "DZ Bid D"
type textarea "x"
type input "DZ Bid Da"
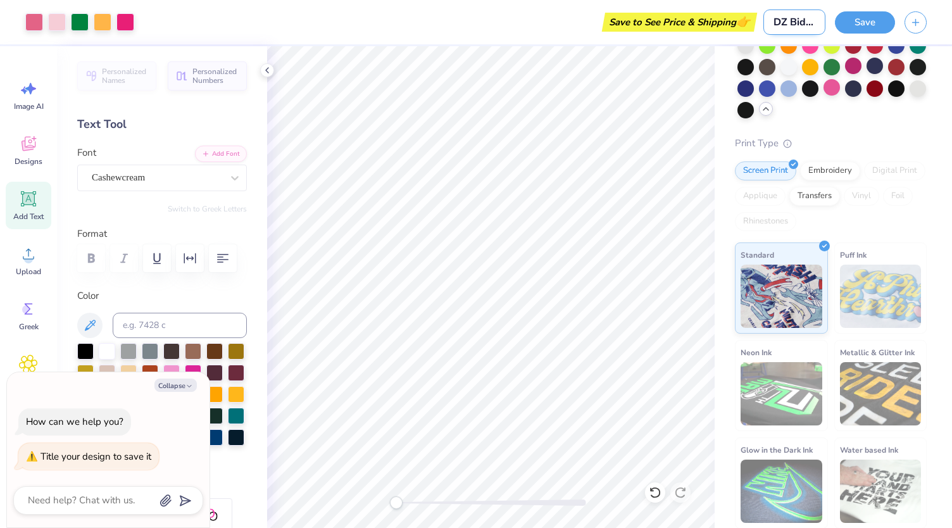
type textarea "x"
type input "DZ Bid Day"
type textarea "x"
type input "DZ Bid Day"
type textarea "x"
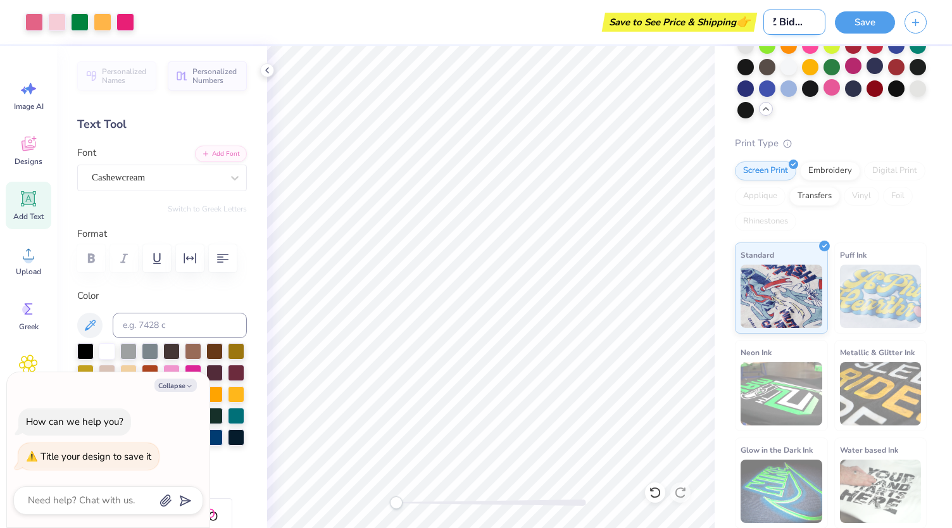
scroll to position [0, 14]
type input "DZ Bid Day 2"
type textarea "x"
type input "DZ Bid Day 25"
type textarea "x"
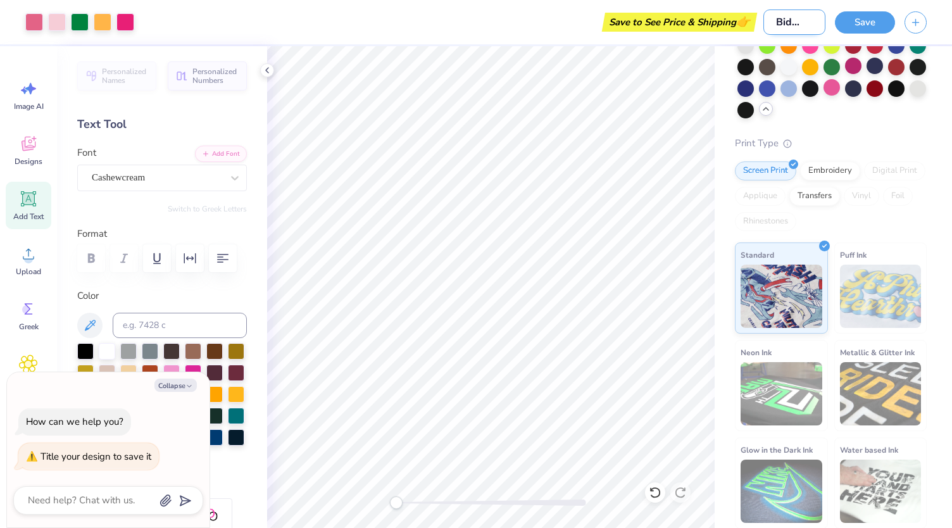
scroll to position [0, 26]
type input "DZ Bid Day 25"
click at [865, 34] on div "Save" at bounding box center [893, 22] width 117 height 44
click at [863, 25] on button "Save" at bounding box center [865, 20] width 60 height 22
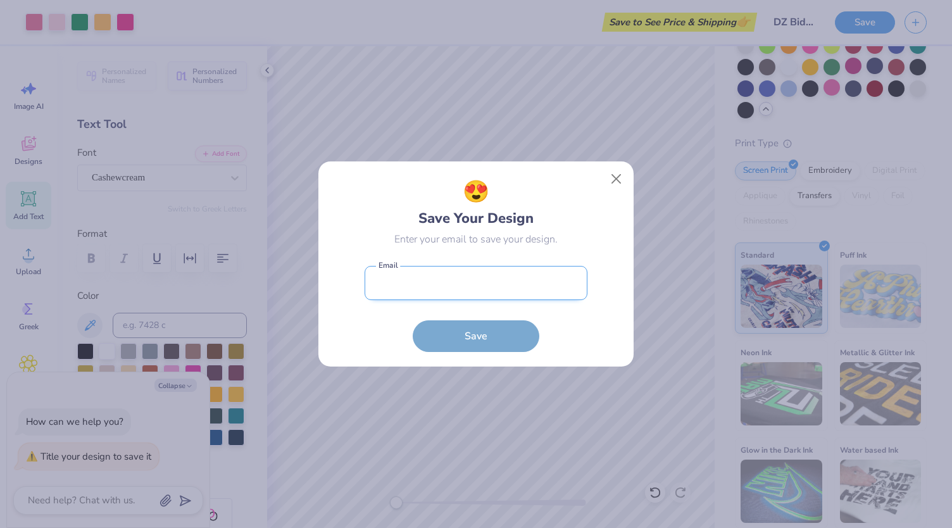
click at [504, 277] on input "email" at bounding box center [476, 283] width 223 height 35
type input "[EMAIL_ADDRESS][DOMAIN_NAME]"
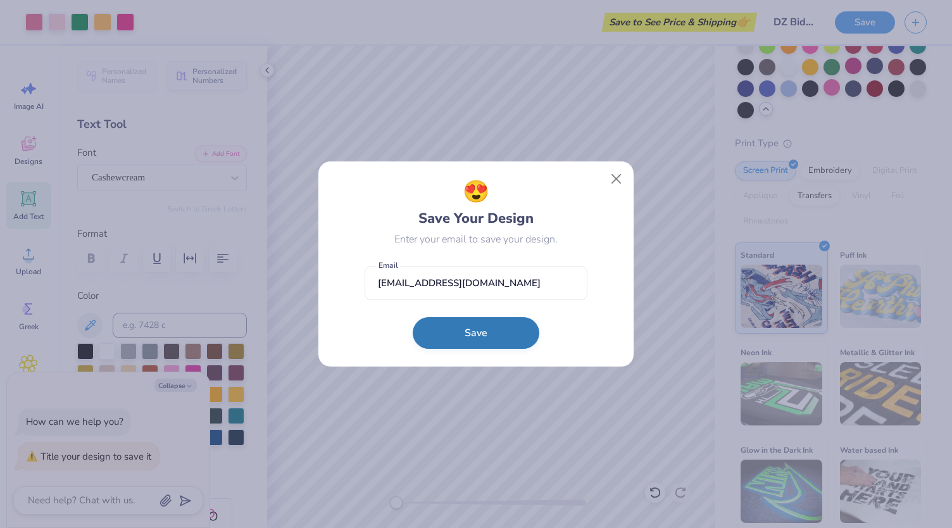
click at [487, 327] on button "Save" at bounding box center [476, 333] width 127 height 32
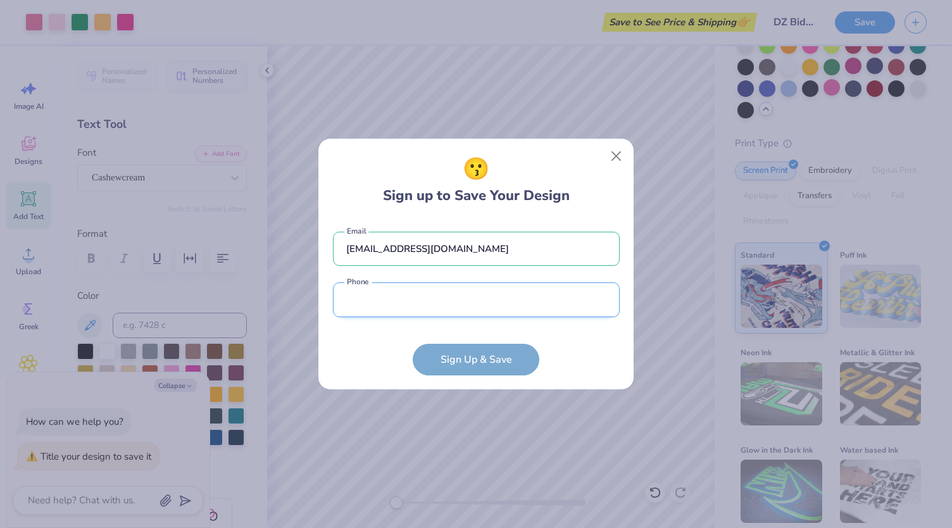
click at [478, 307] on input "tel" at bounding box center [476, 299] width 287 height 35
type input "[PHONE_NUMBER]"
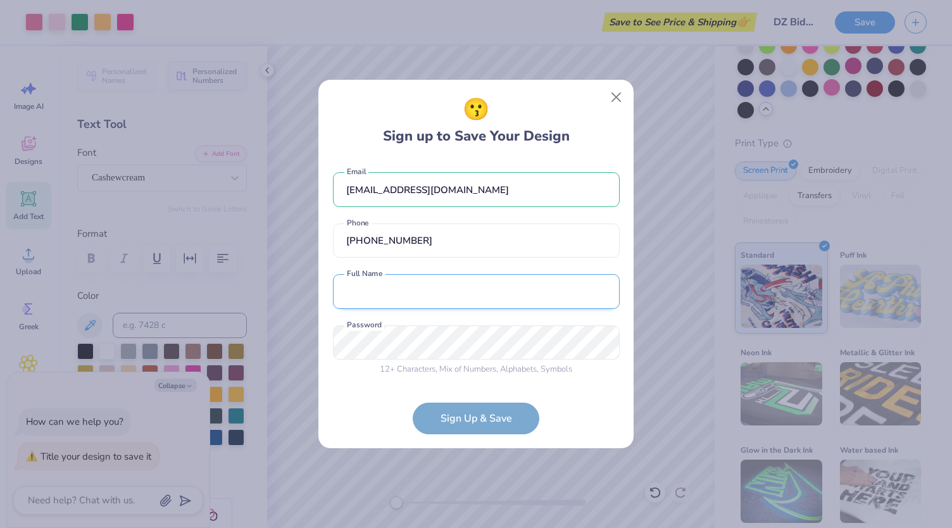
click at [451, 284] on input "text" at bounding box center [476, 291] width 287 height 35
type input "[PERSON_NAME]"
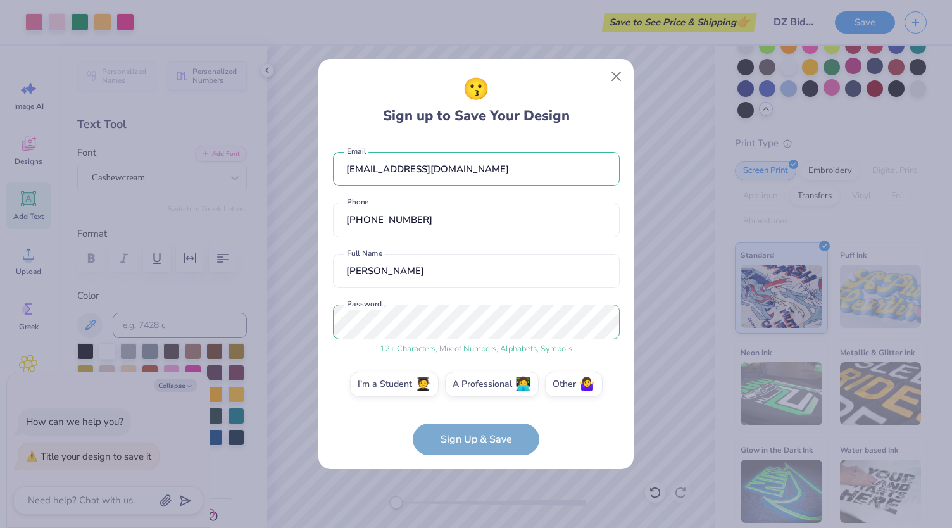
scroll to position [6, 0]
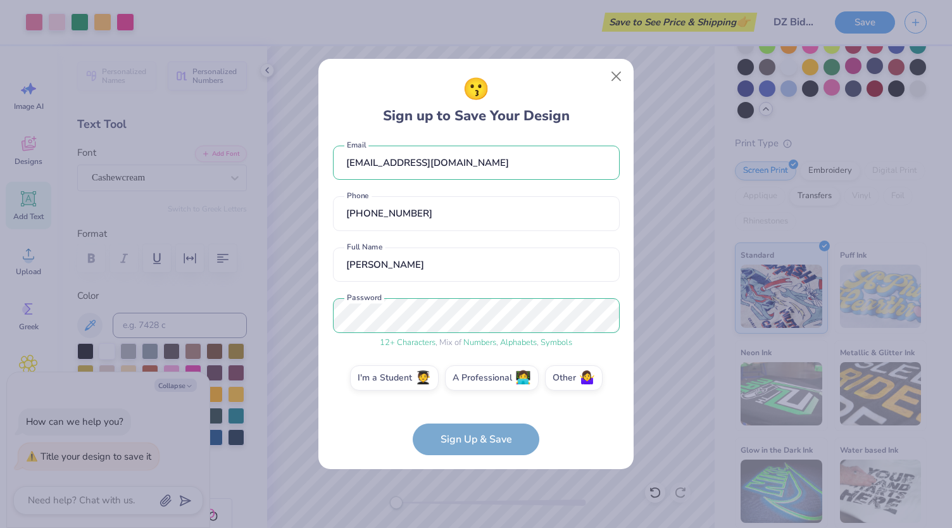
click at [496, 437] on form "[EMAIL_ADDRESS][DOMAIN_NAME] Email [PHONE_NUMBER] Phone [PERSON_NAME] Full Name…" at bounding box center [476, 297] width 287 height 316
click at [404, 372] on label "I'm a Student 🧑‍🎓" at bounding box center [394, 375] width 89 height 25
click at [472, 384] on input "I'm a Student 🧑‍🎓" at bounding box center [476, 388] width 8 height 8
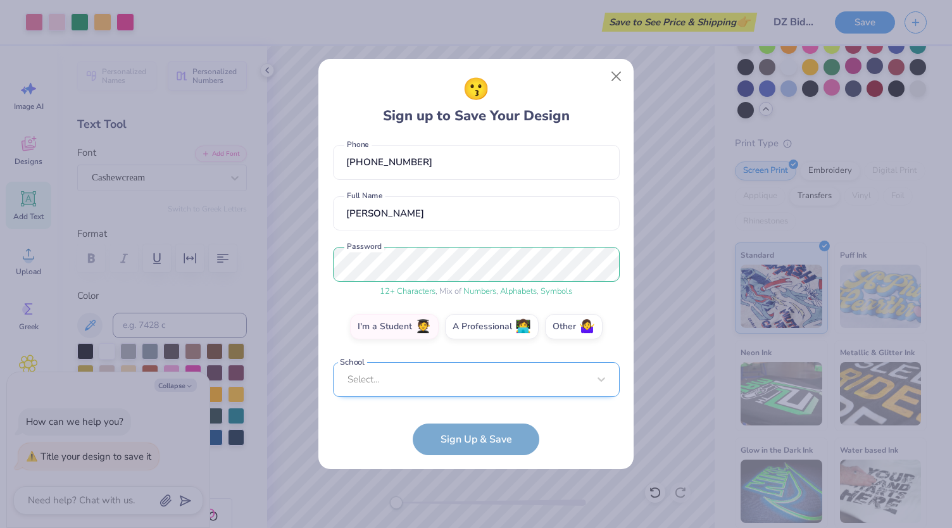
click at [465, 385] on div "Select..." at bounding box center [476, 379] width 287 height 35
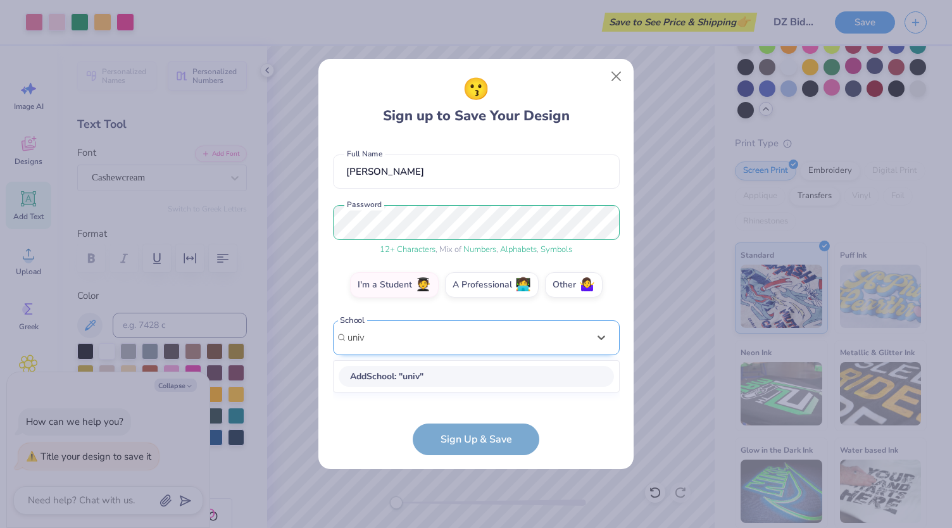
scroll to position [88, 0]
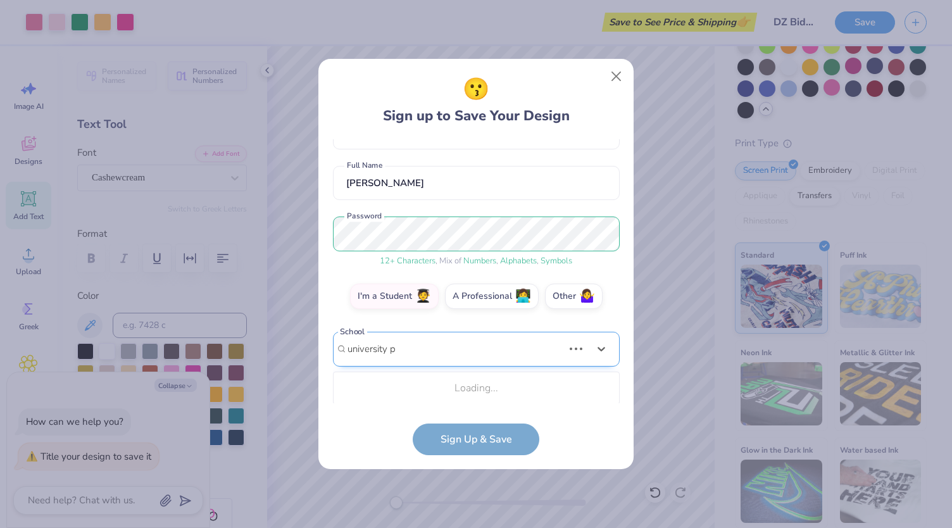
type input "university p"
type textarea "x"
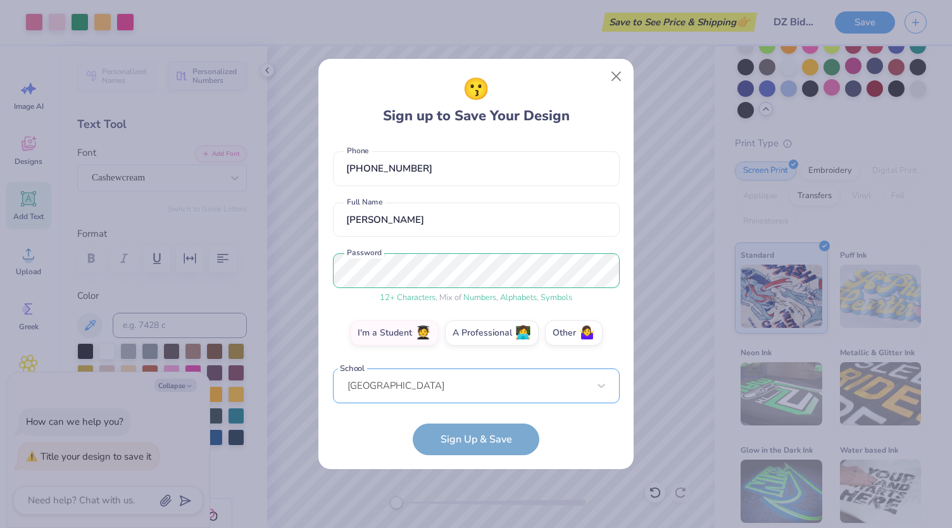
scroll to position [108, 0]
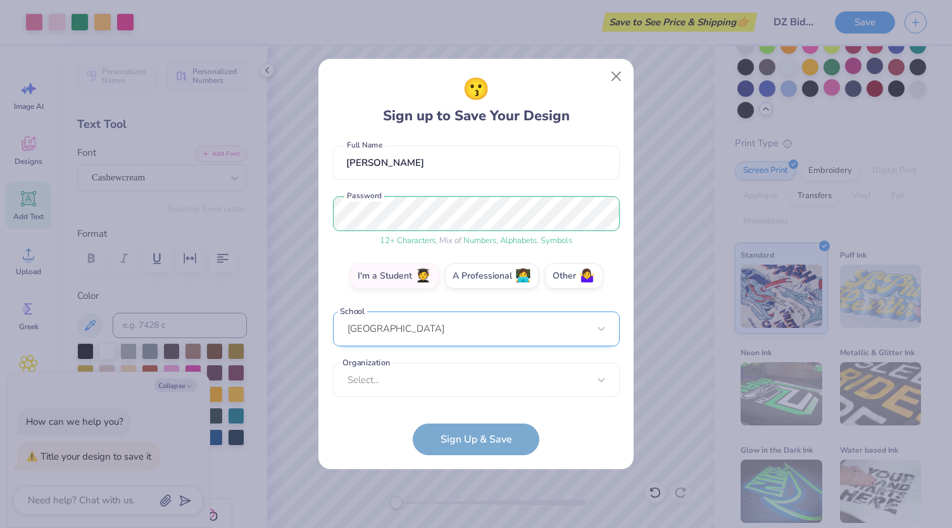
click at [484, 328] on div "[GEOGRAPHIC_DATA]" at bounding box center [476, 328] width 287 height 35
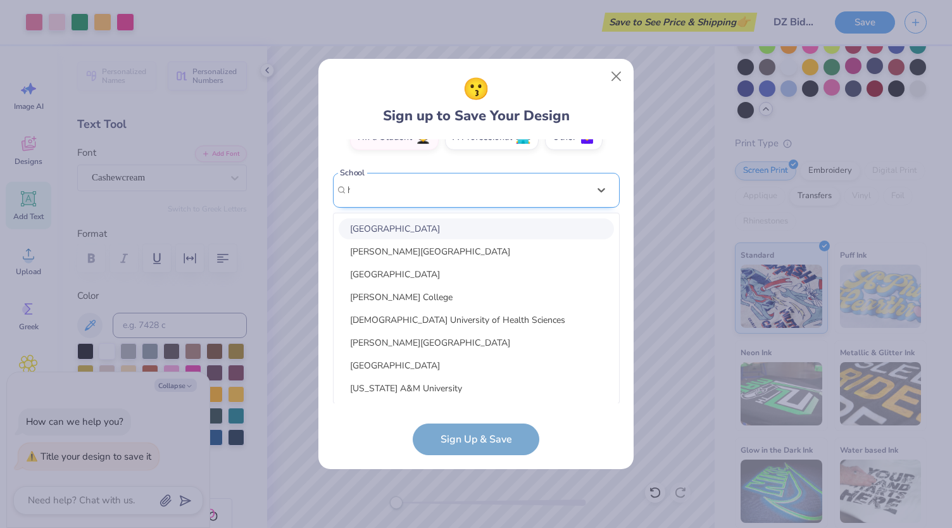
scroll to position [145, 0]
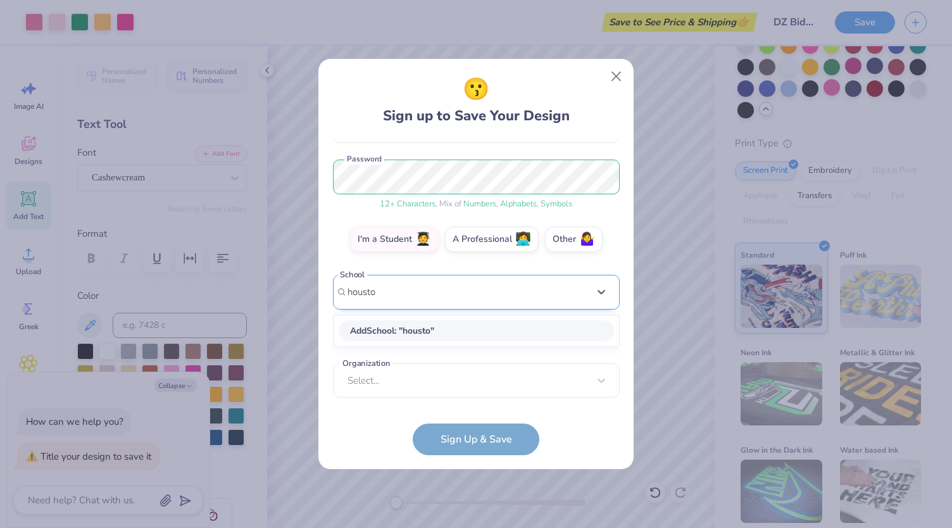
type input "[GEOGRAPHIC_DATA]"
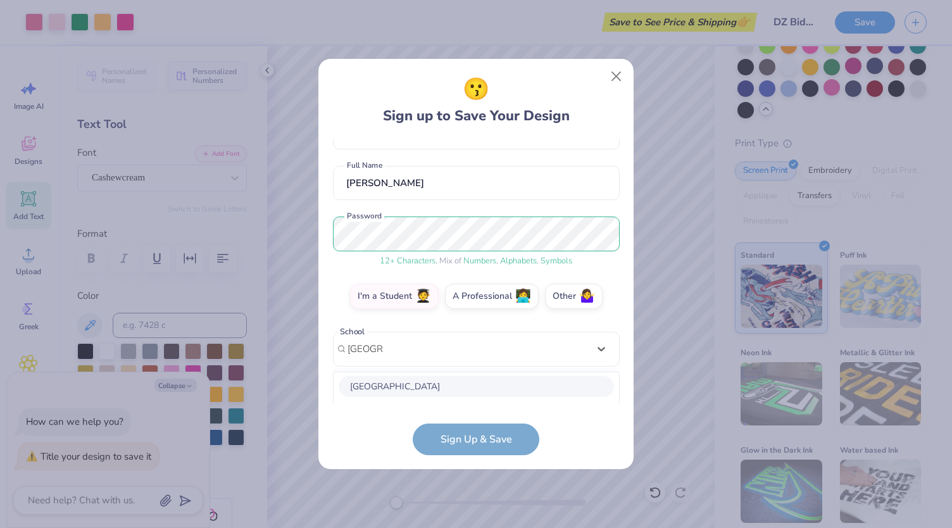
scroll to position [0, 0]
click at [607, 338] on div at bounding box center [601, 348] width 23 height 23
type input "[GEOGRAPHIC_DATA]"
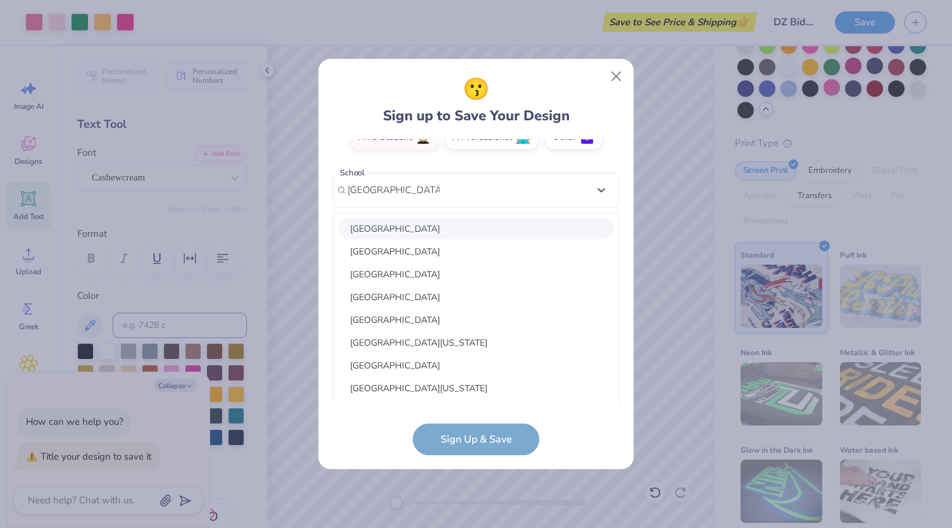
click at [559, 227] on div "[GEOGRAPHIC_DATA]" at bounding box center [476, 228] width 275 height 21
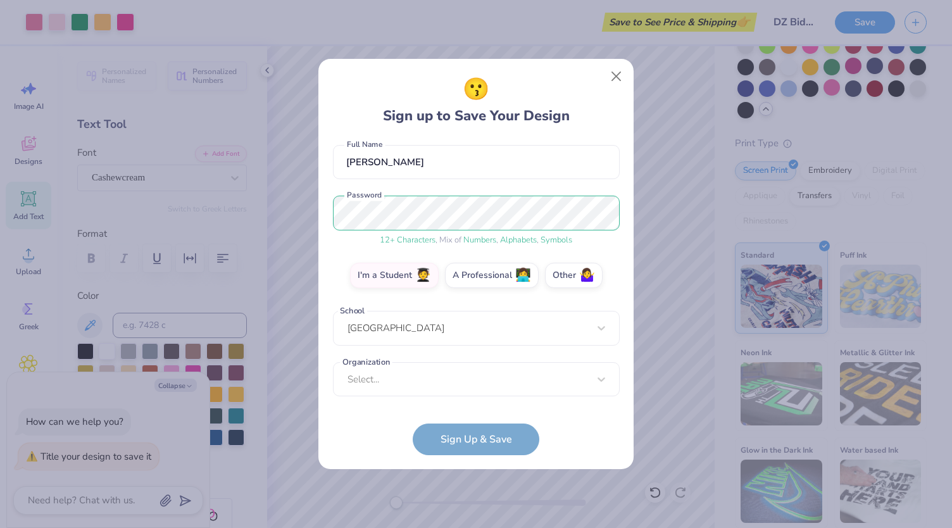
scroll to position [108, 0]
click at [487, 384] on div "Select..." at bounding box center [476, 380] width 287 height 35
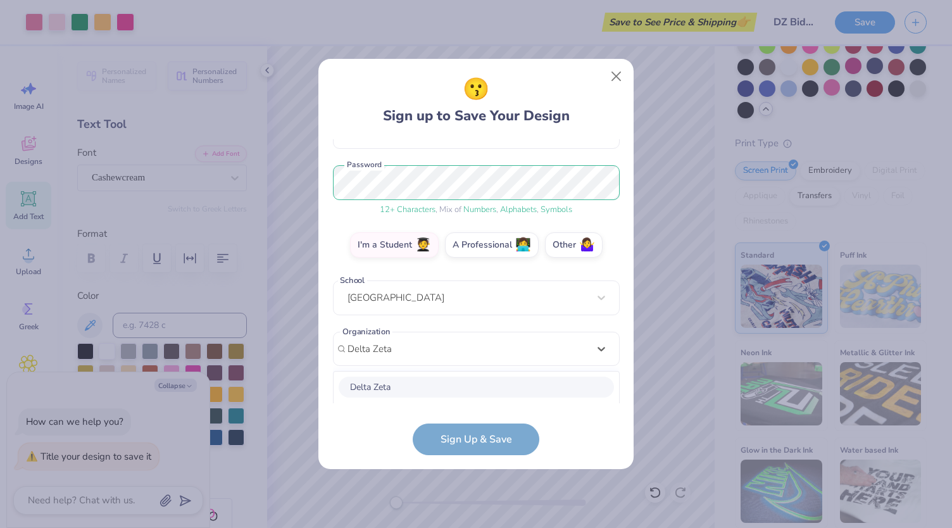
scroll to position [297, 0]
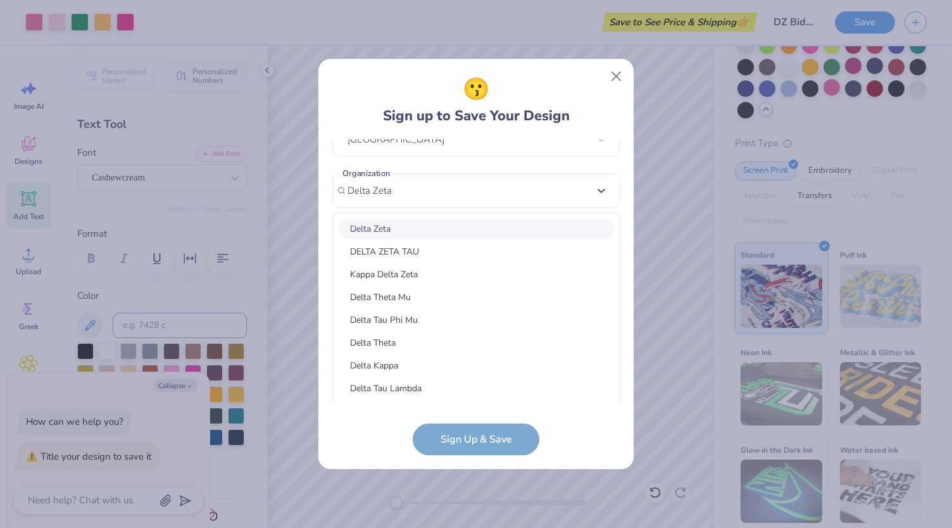
click at [496, 227] on div "Delta Zeta" at bounding box center [476, 228] width 275 height 21
type input "Delta Zeta"
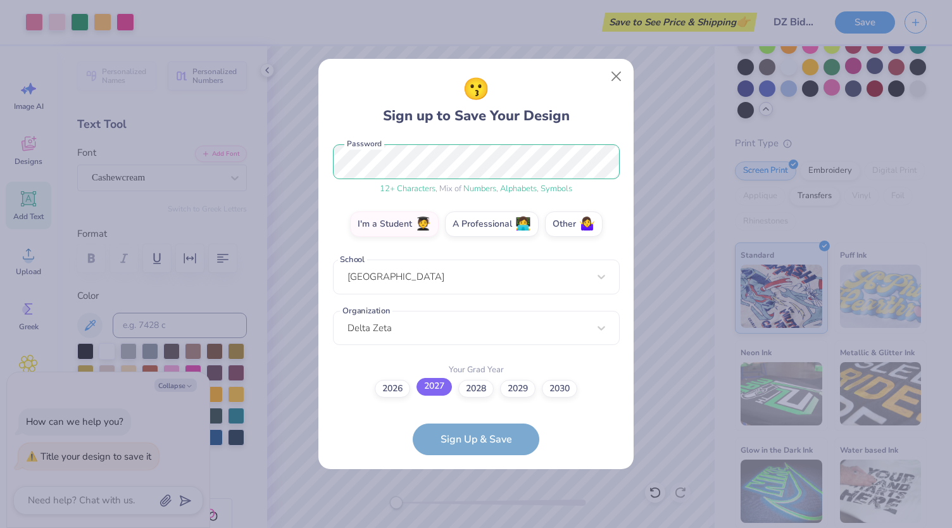
click at [428, 392] on label "2027" at bounding box center [433, 387] width 35 height 18
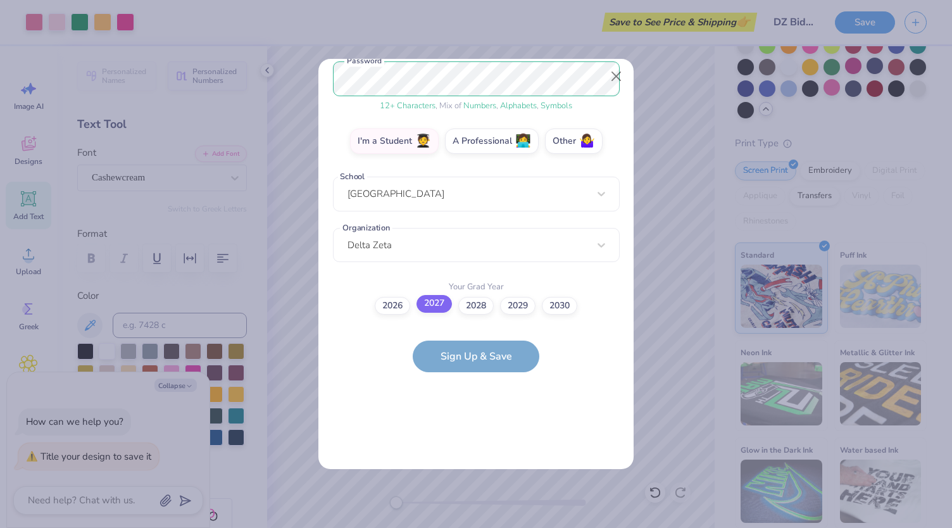
scroll to position [0, 0]
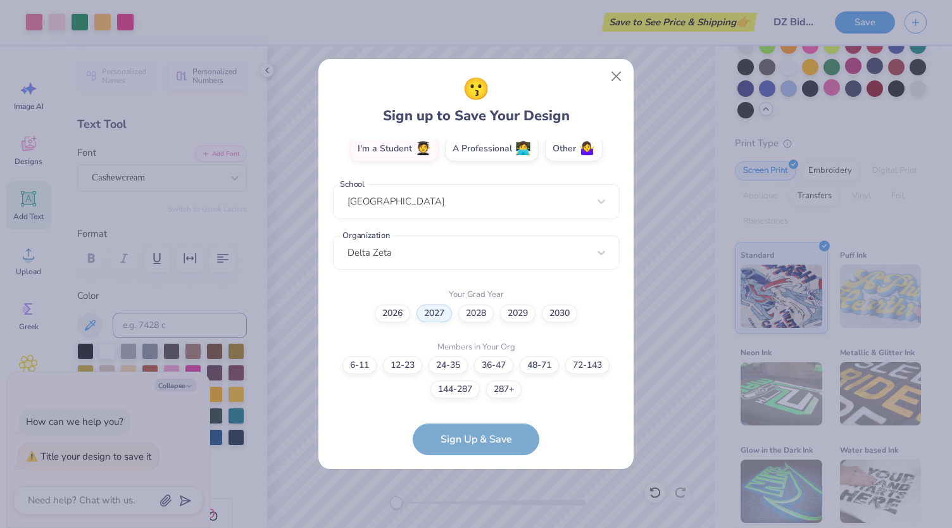
click at [589, 374] on div "6-11 12-23 [PHONE_NUMBER] [PHONE_NUMBER] [PHONE_NUMBER]+" at bounding box center [476, 377] width 287 height 42
click at [588, 356] on label "72-143" at bounding box center [587, 363] width 44 height 18
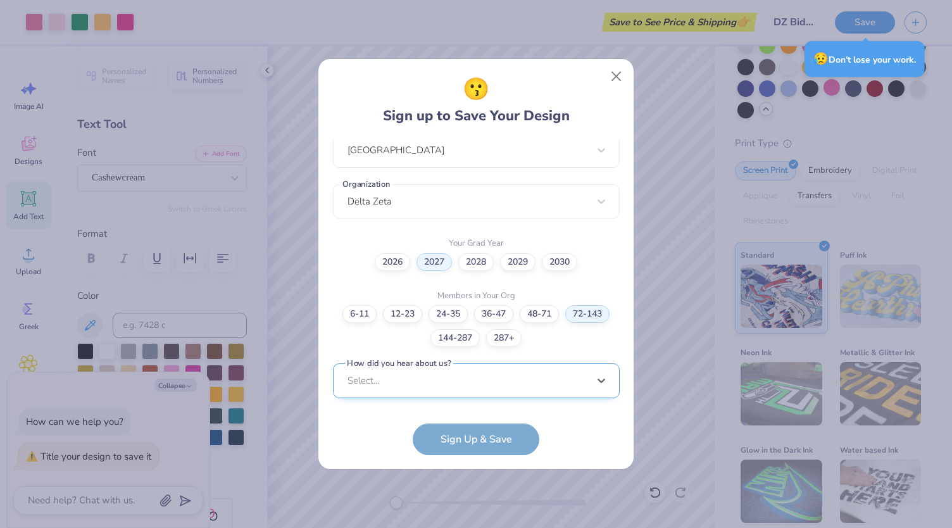
click at [502, 388] on div "option LinkedIn focused, 9 of 15. 15 results available. Use Up and Down to choo…" at bounding box center [476, 478] width 287 height 231
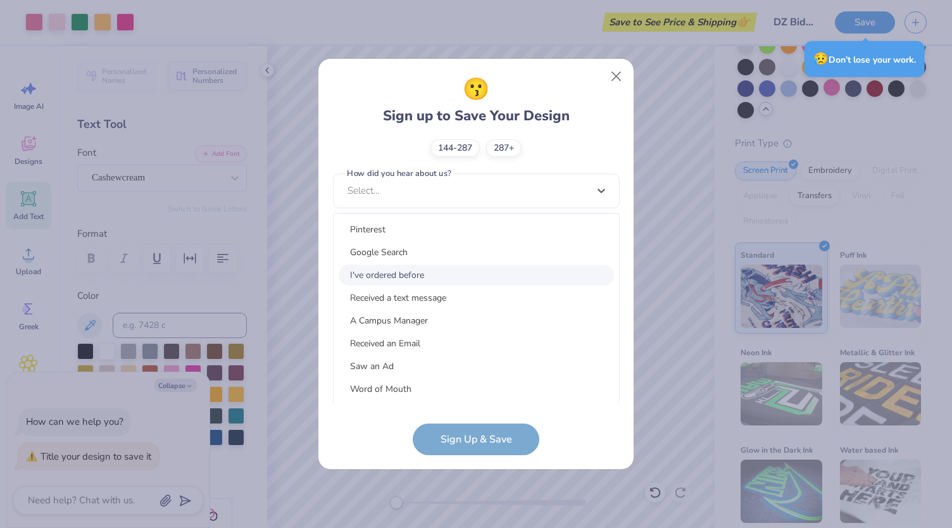
click at [465, 272] on div "I've ordered before" at bounding box center [476, 275] width 275 height 21
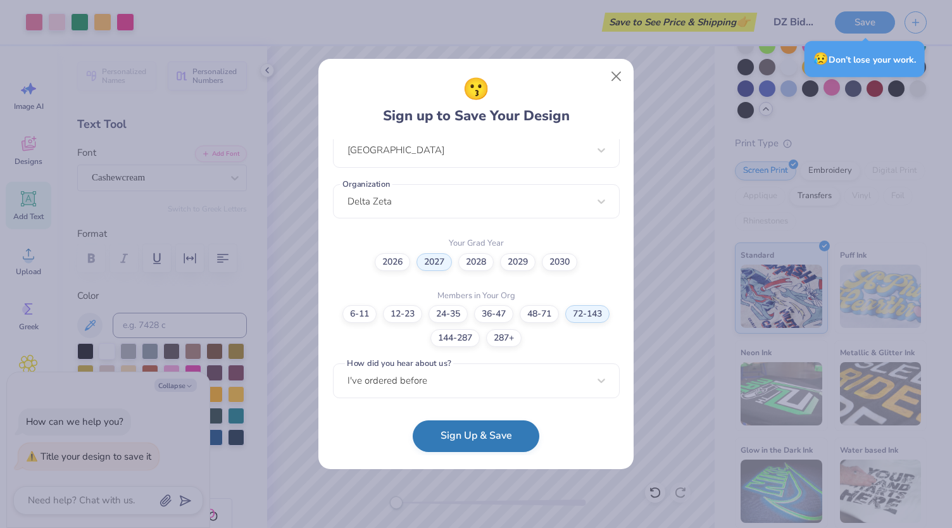
click at [494, 449] on button "Sign Up & Save" at bounding box center [476, 436] width 127 height 32
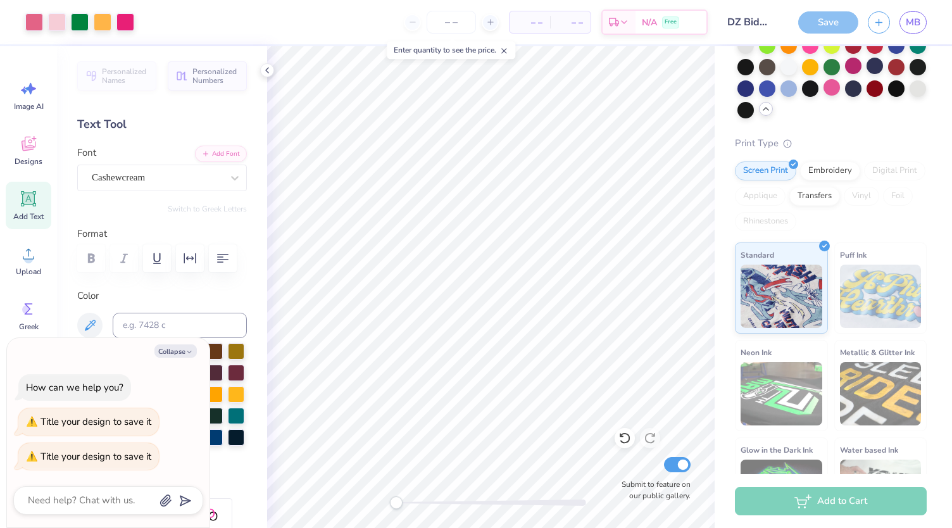
click at [795, 495] on div "Add to Cart" at bounding box center [831, 501] width 192 height 28
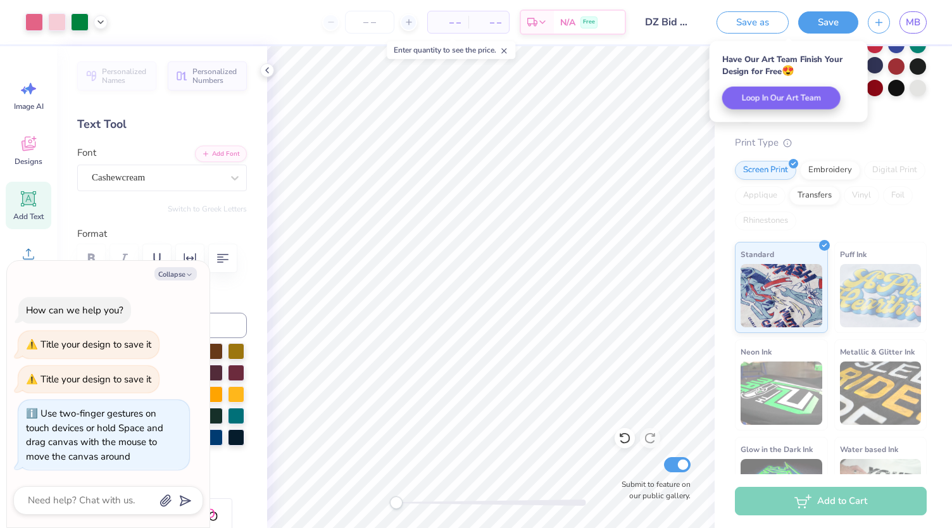
click at [342, 514] on div "Submit to feature on our public gallery." at bounding box center [490, 287] width 447 height 482
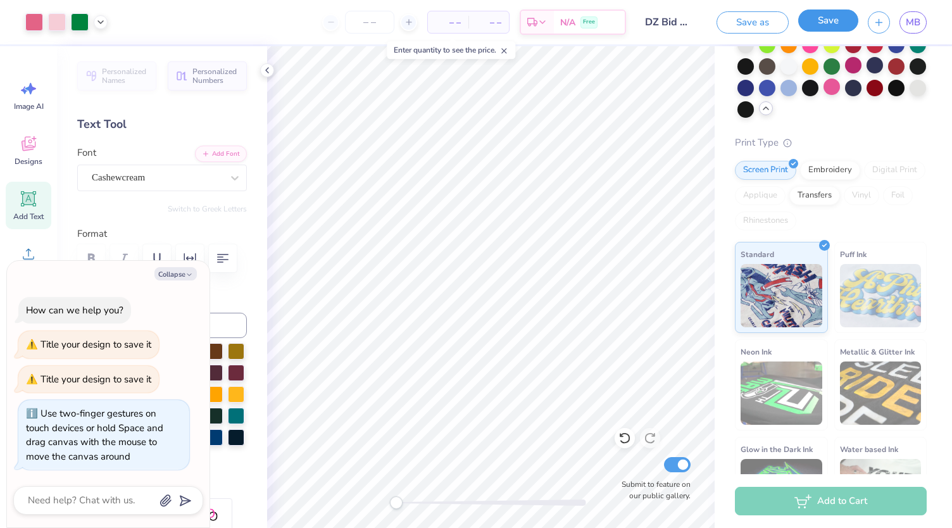
click at [826, 23] on button "Save" at bounding box center [828, 20] width 60 height 22
click at [439, 22] on div "– – Per Item" at bounding box center [422, 22] width 41 height 22
click at [475, 23] on span "– –" at bounding box center [462, 22] width 25 height 13
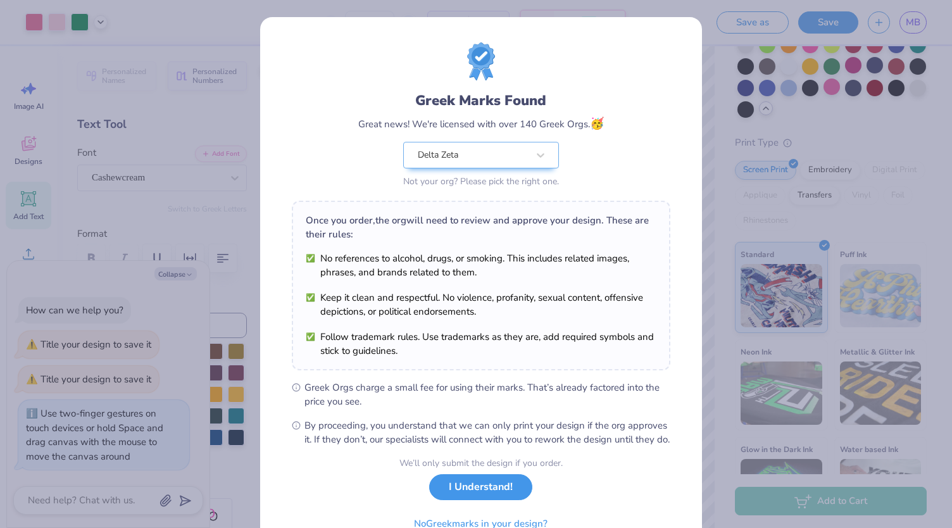
click at [497, 500] on button "I Understand!" at bounding box center [480, 487] width 103 height 26
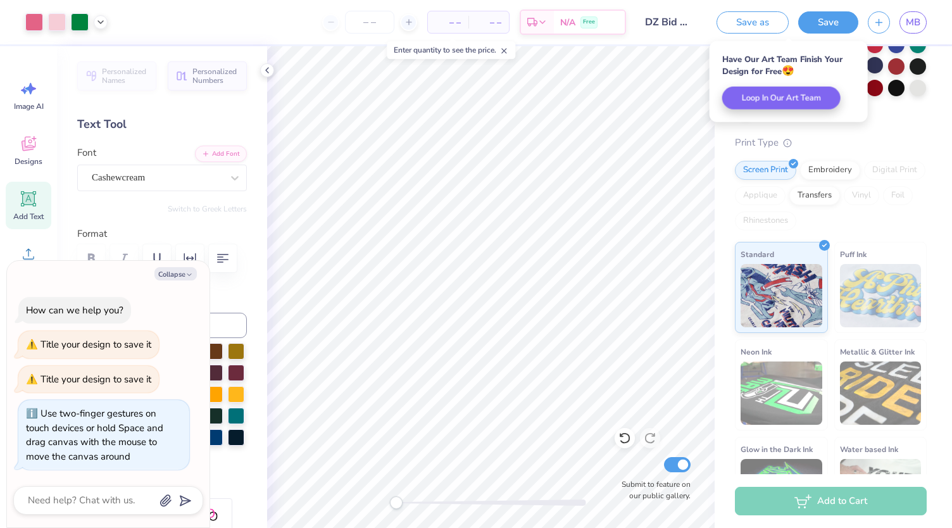
type textarea "x"
click at [454, 20] on span "– –" at bounding box center [447, 22] width 25 height 13
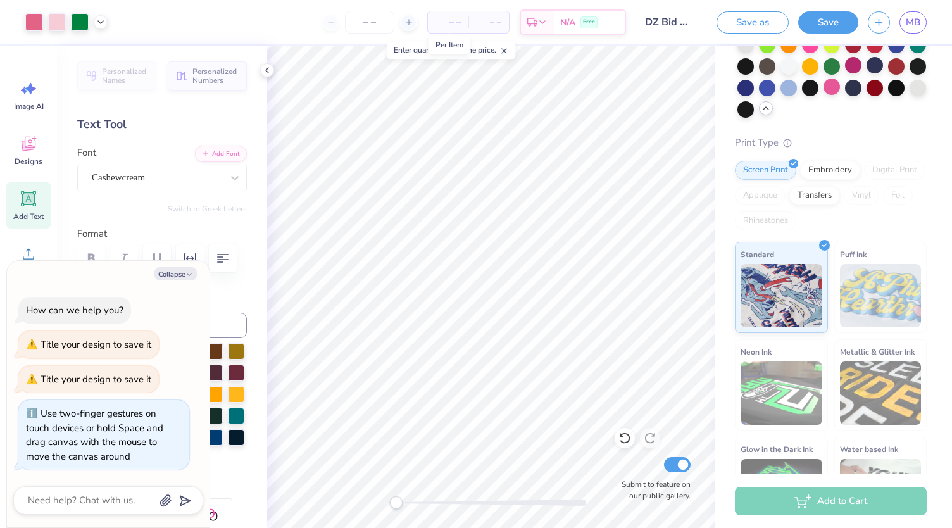
click at [454, 20] on span "– –" at bounding box center [447, 22] width 25 height 13
click at [489, 26] on span "– –" at bounding box center [488, 22] width 25 height 13
click at [360, 28] on input "number" at bounding box center [369, 22] width 49 height 23
type input "50"
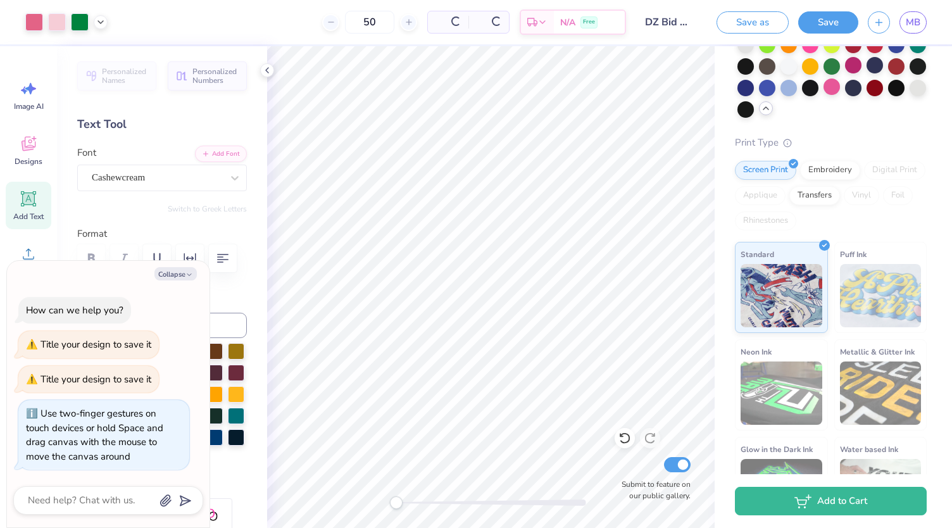
type textarea "x"
